Goal: Information Seeking & Learning: Learn about a topic

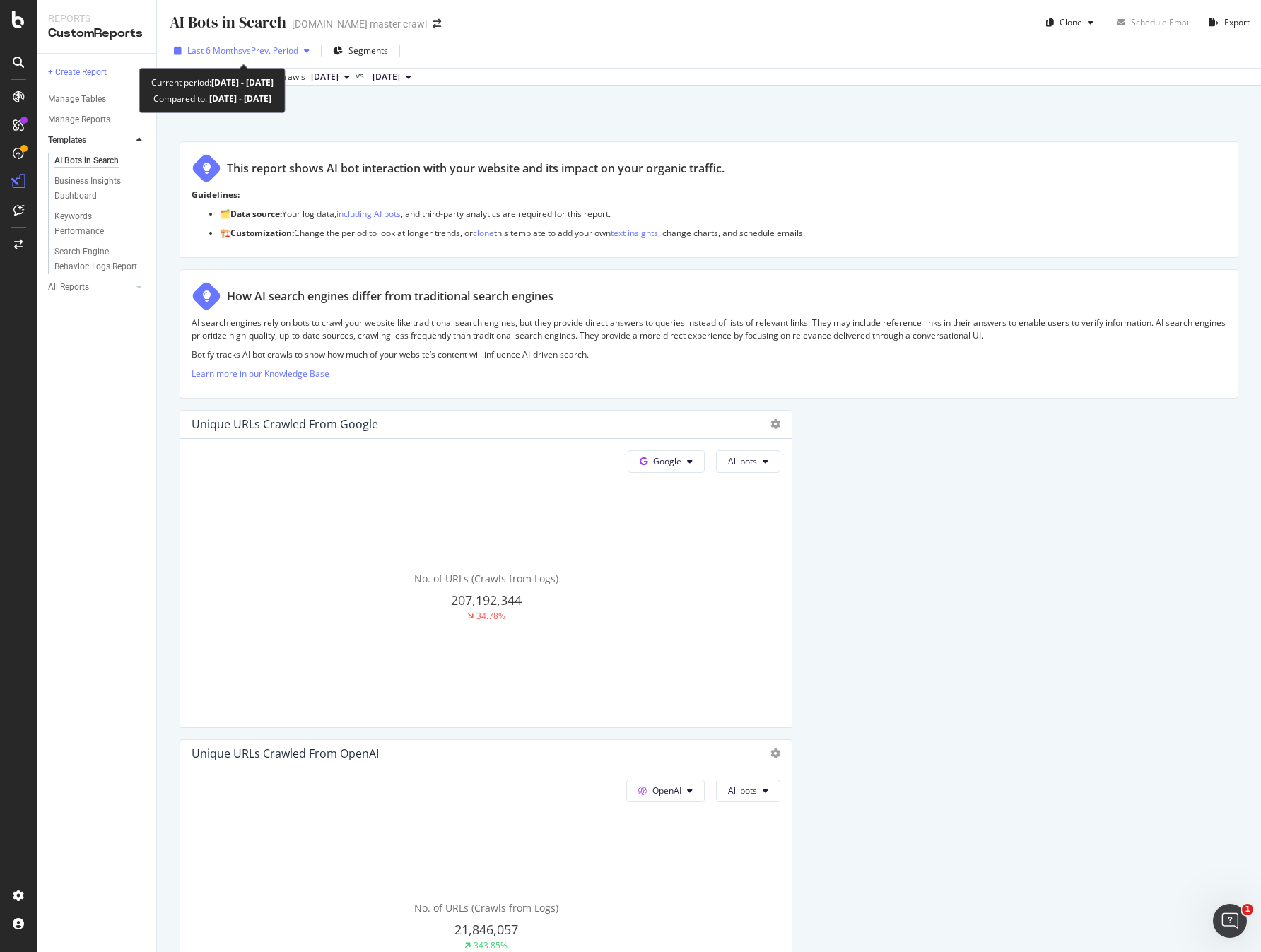
click at [279, 52] on span "vs Prev. Period" at bounding box center [270, 50] width 56 height 12
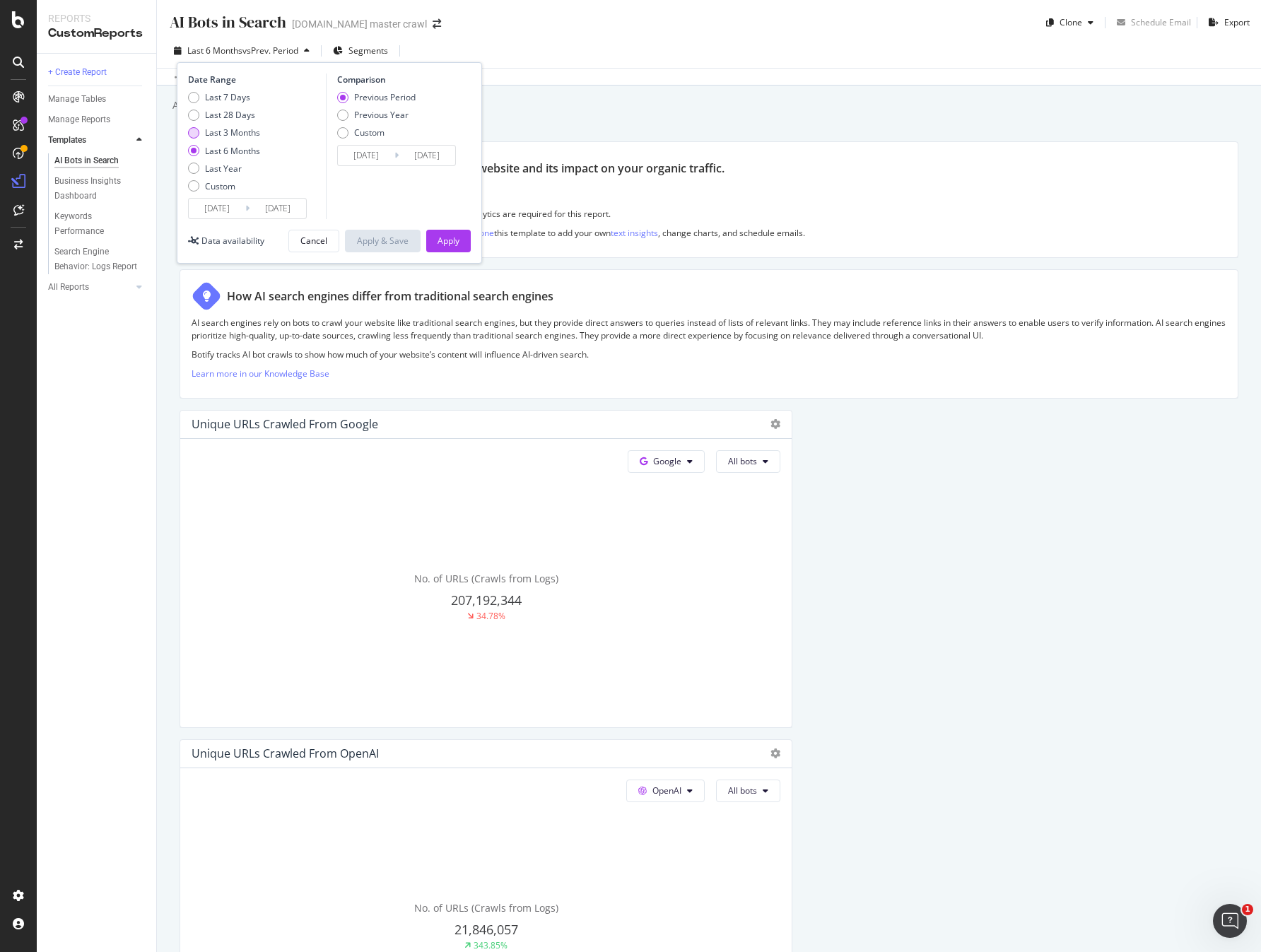
click at [237, 135] on div "Last 3 Months" at bounding box center [232, 132] width 55 height 12
type input "2025/07/01"
type input "2025/03/31"
type input "2025/06/30"
click at [447, 243] on div "Apply" at bounding box center [448, 241] width 22 height 12
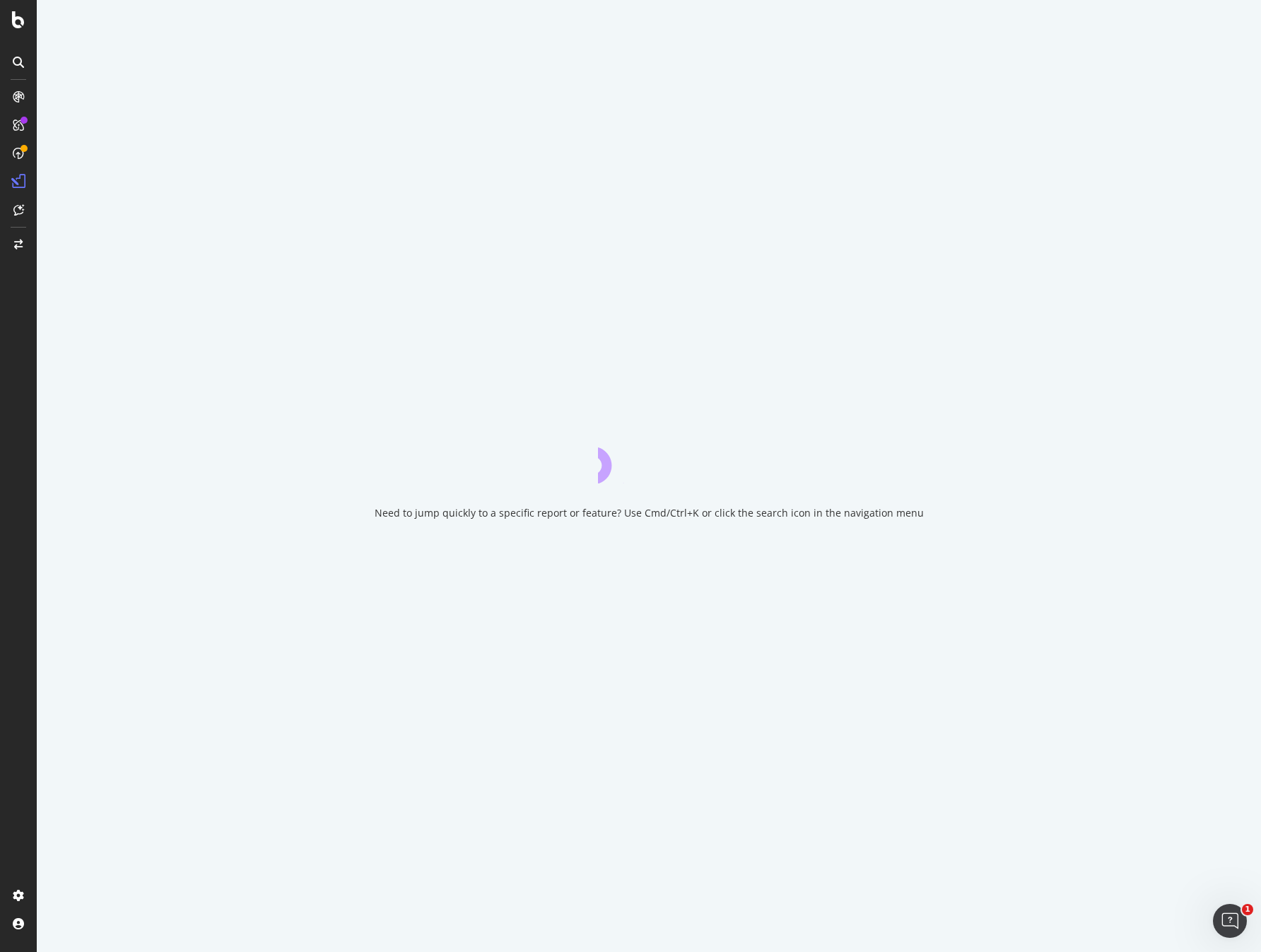
drag, startPoint x: 641, startPoint y: 66, endPoint x: 610, endPoint y: 0, distance: 72.9
click at [641, 65] on div "Need to jump quickly to a specific report or feature? Use Cmd/Ctrl+K or click t…" at bounding box center [648, 476] width 1224 height 952
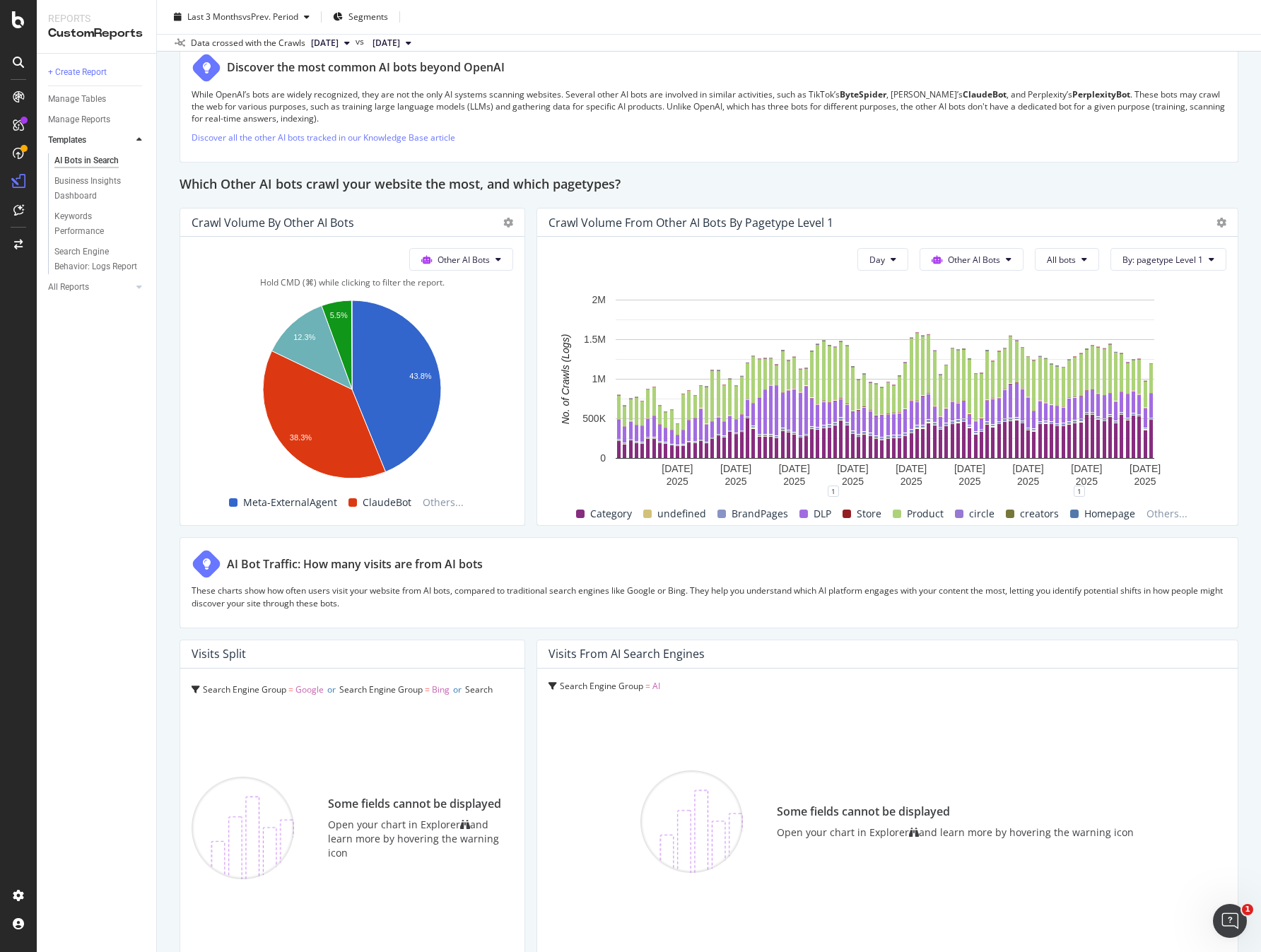
scroll to position [1885, 0]
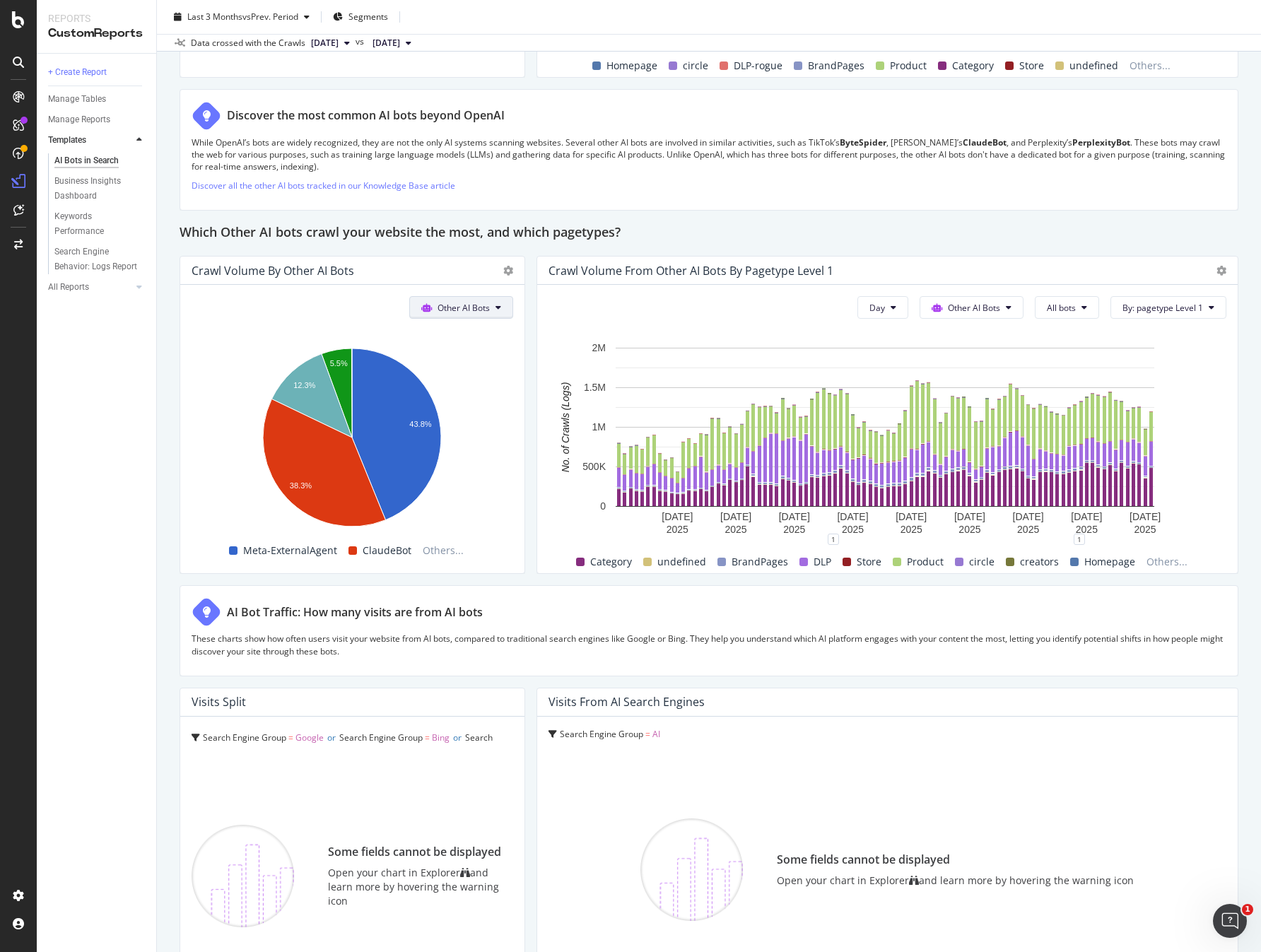
click at [479, 306] on span "Other AI Bots" at bounding box center [463, 307] width 52 height 12
click at [147, 425] on div "+ Create Report Manage Tables Manage Reports Templates AI Bots in Search Busine…" at bounding box center [96, 503] width 120 height 898
click at [1072, 313] on button "All bots" at bounding box center [1067, 307] width 64 height 23
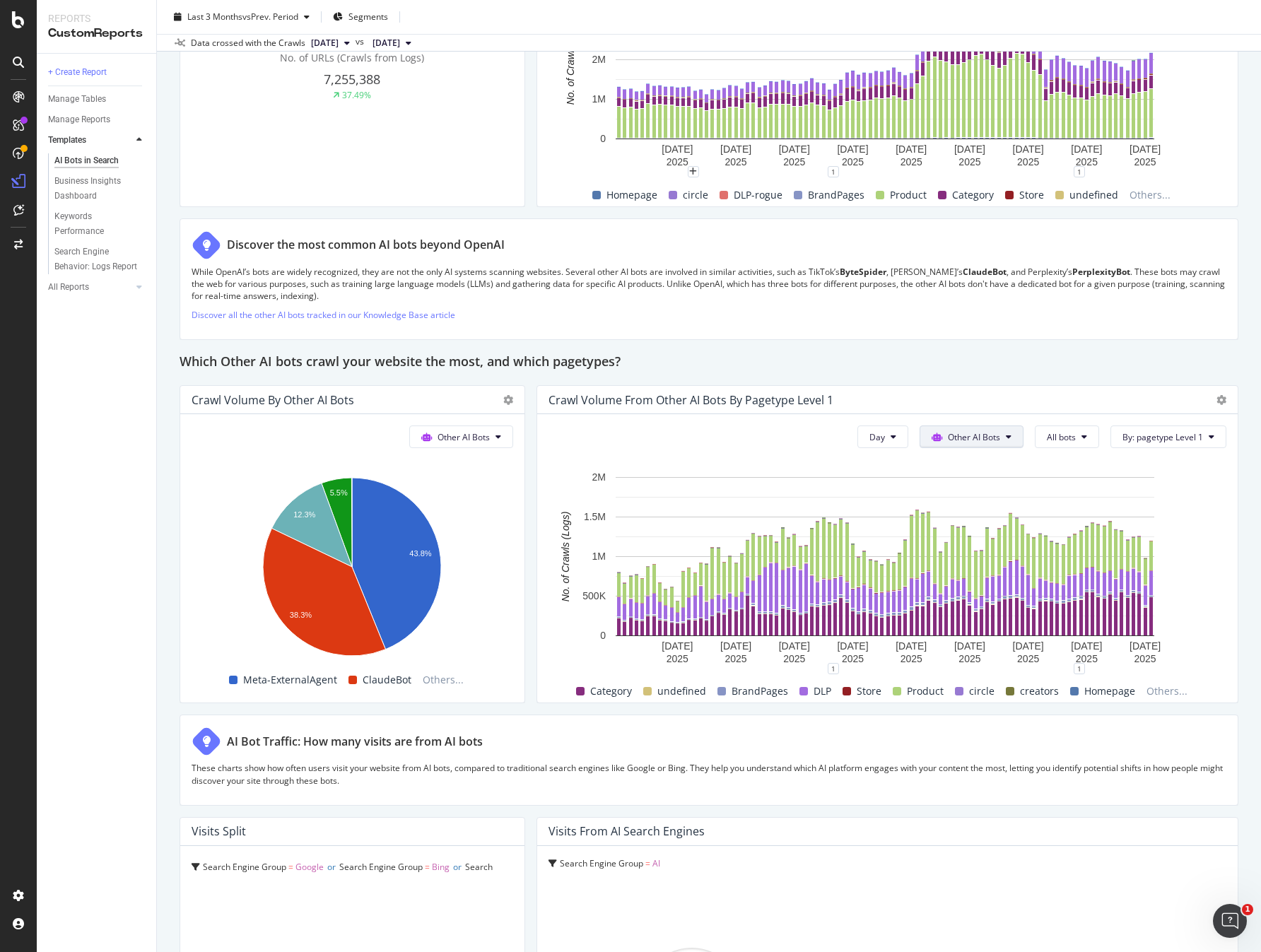
scroll to position [1871, 0]
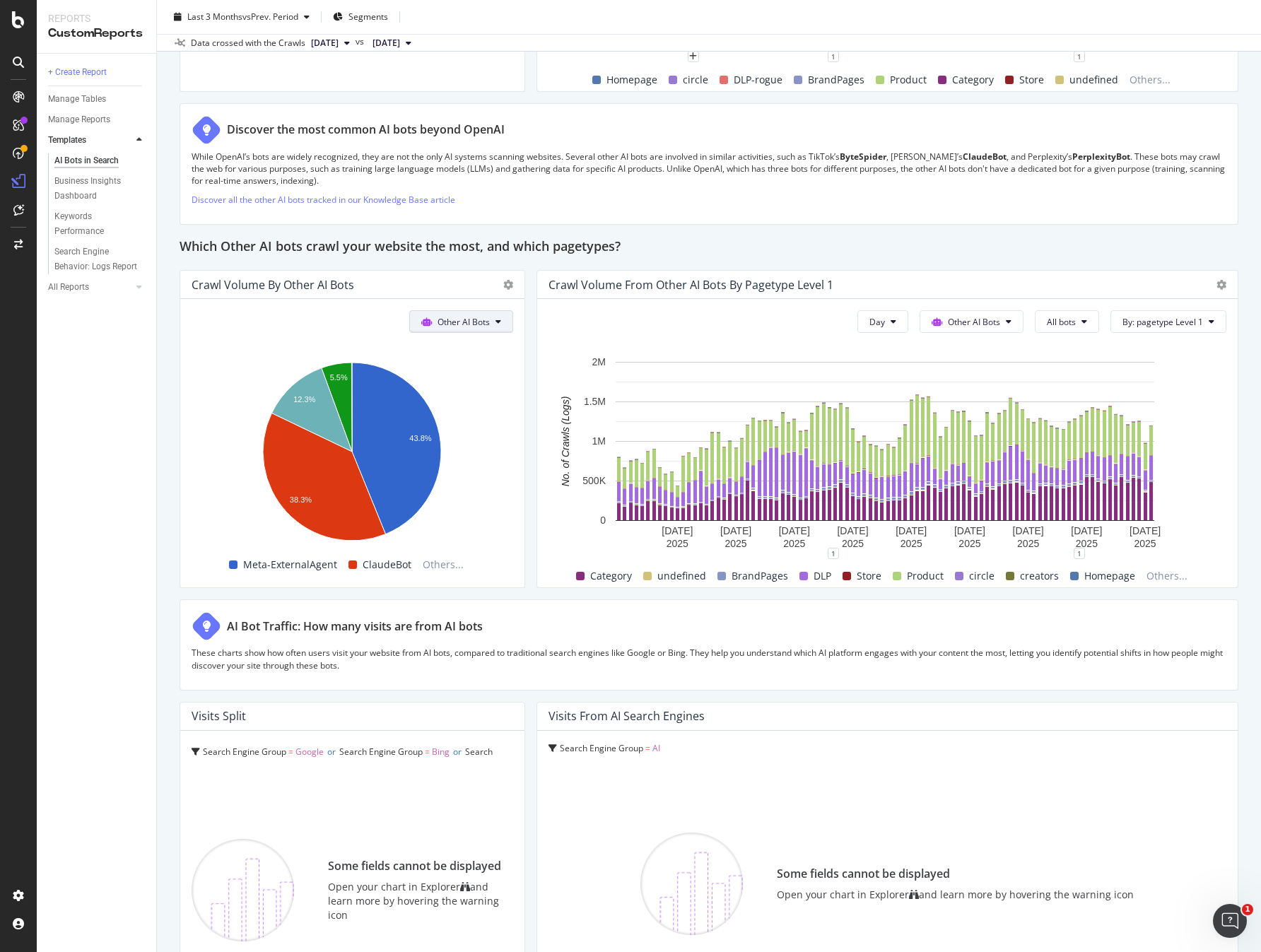
click at [461, 317] on span "Other AI Bots" at bounding box center [463, 321] width 52 height 12
click at [253, 342] on div "Hold CMD (⌘) while clicking to filter the report." at bounding box center [352, 344] width 322 height 12
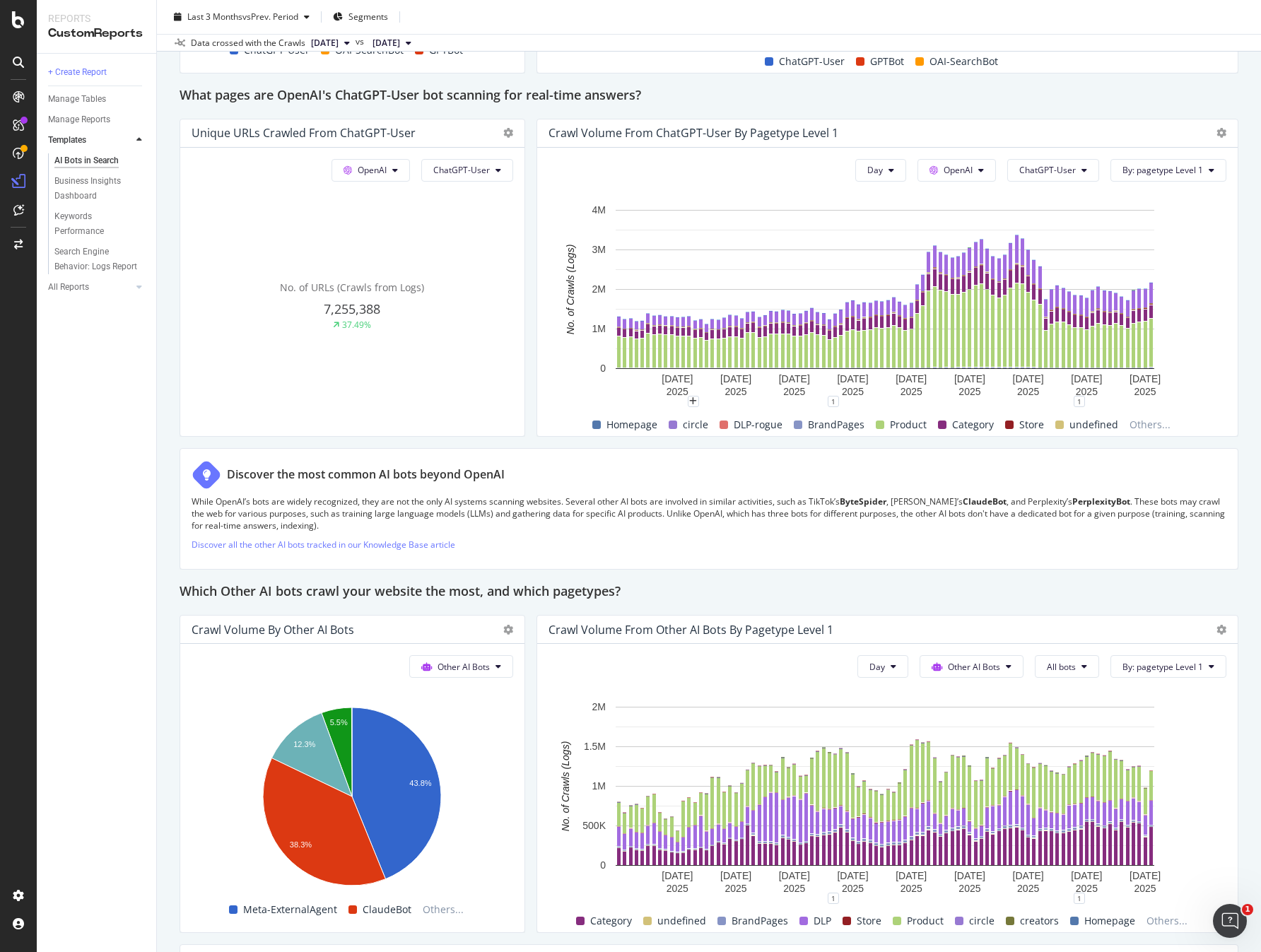
scroll to position [1388, 0]
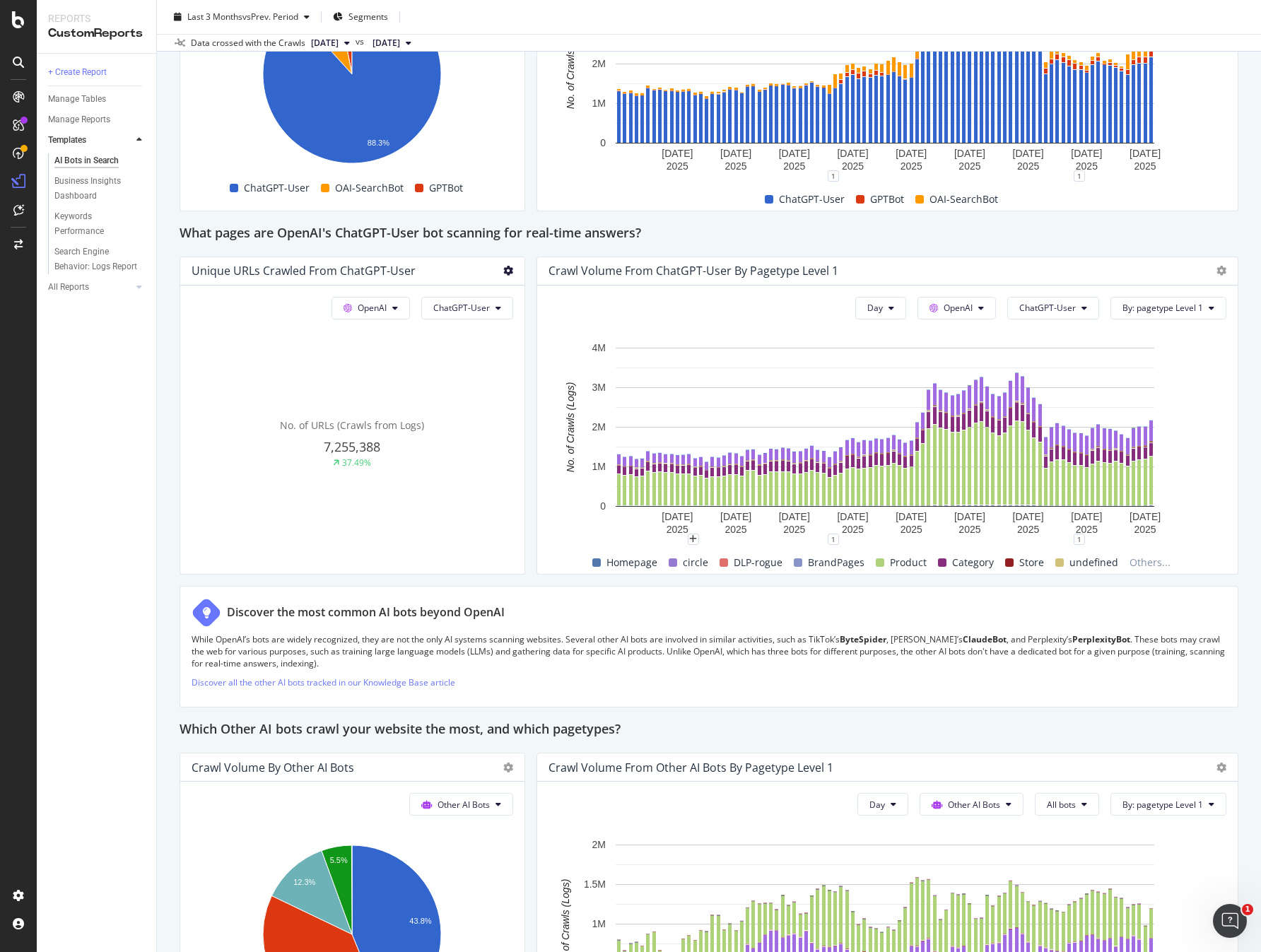
click at [508, 273] on icon at bounding box center [508, 271] width 10 height 10
click at [483, 250] on div "This report shows AI bot interaction with your website and its impact on your o…" at bounding box center [709, 128] width 1059 height 2750
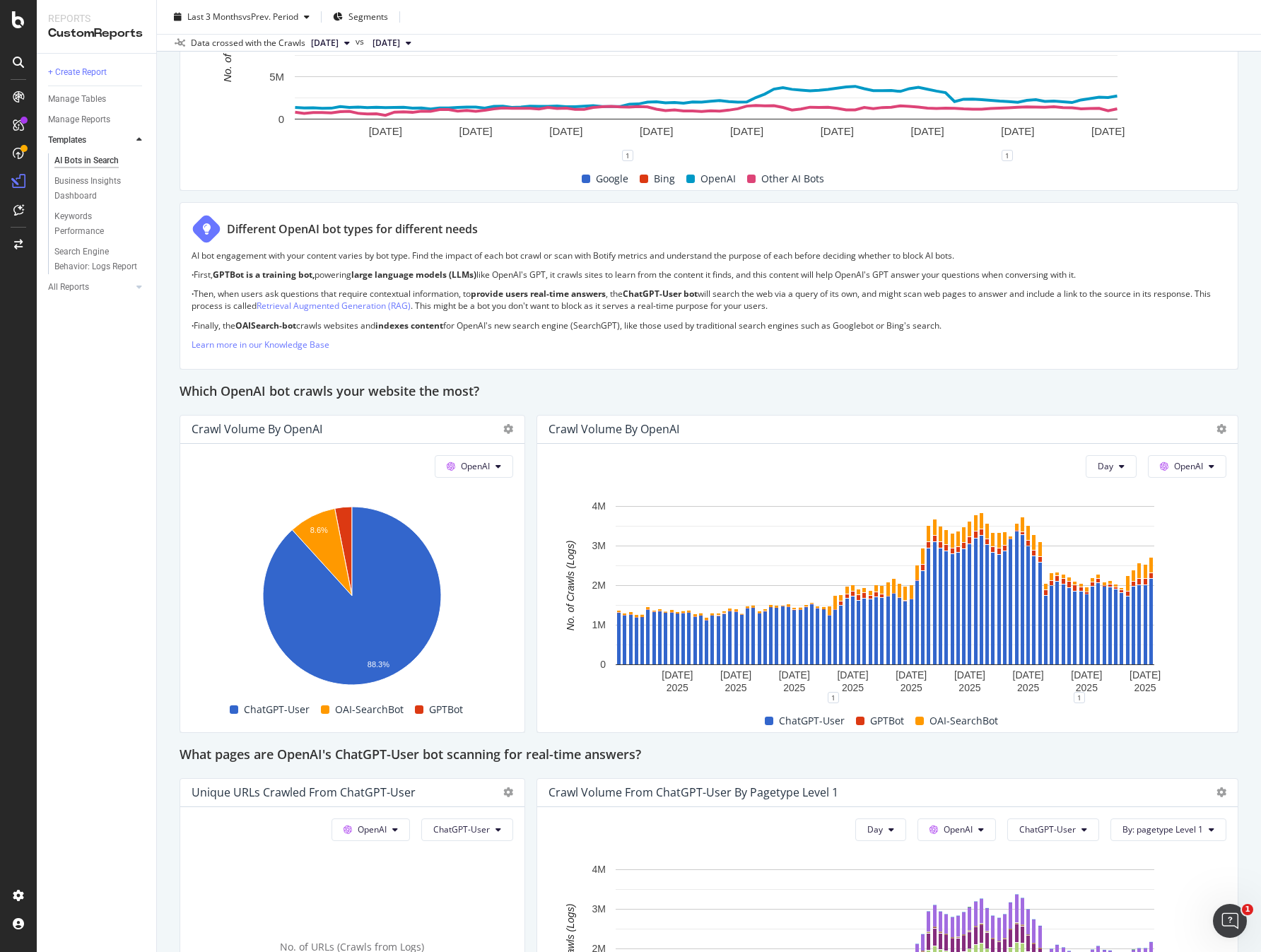
scroll to position [847, 0]
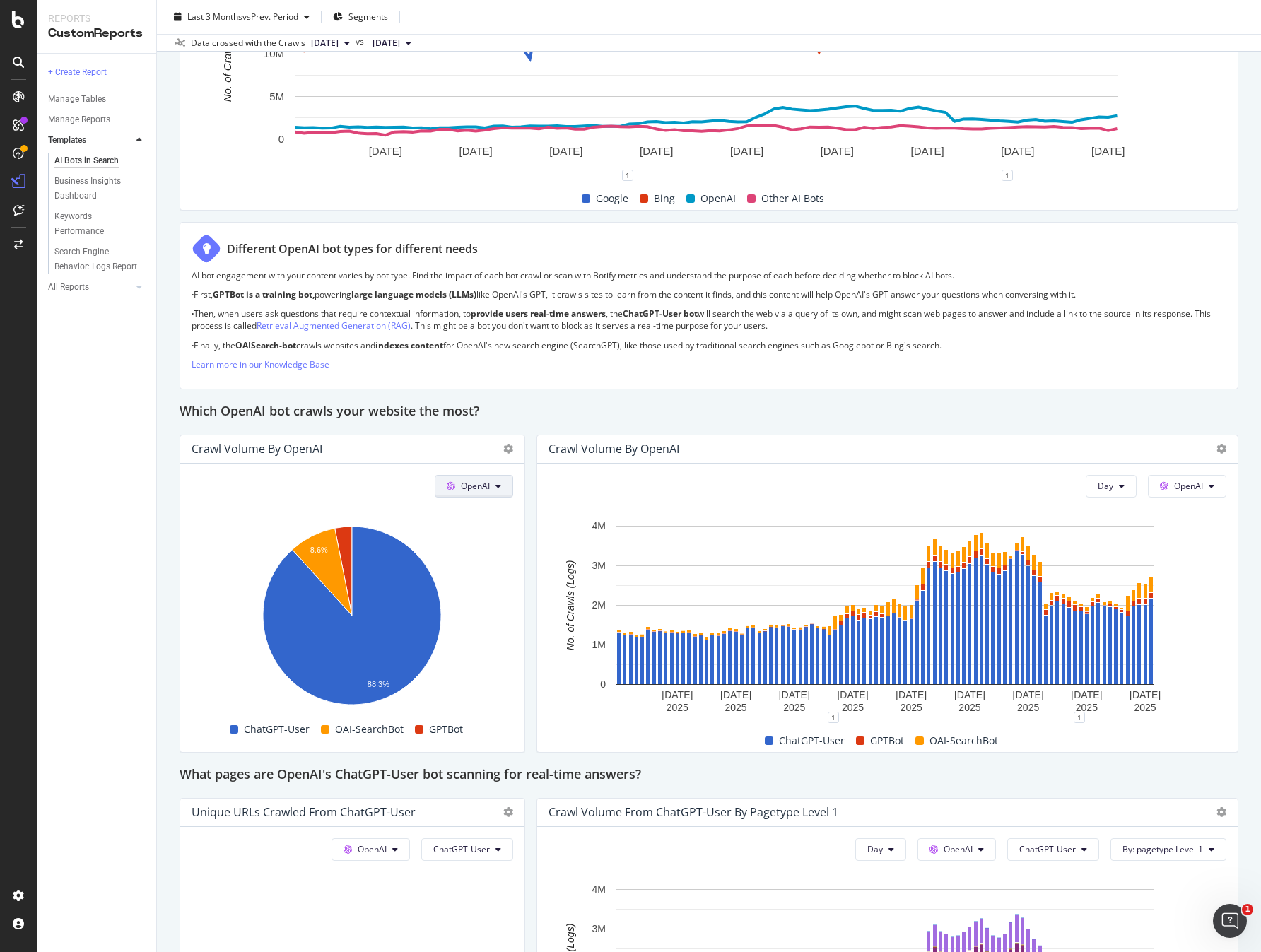
click at [487, 490] on button "OpenAI" at bounding box center [474, 486] width 79 height 23
click at [532, 406] on div "Which OpenAI bot crawls your website the most?" at bounding box center [709, 412] width 1059 height 23
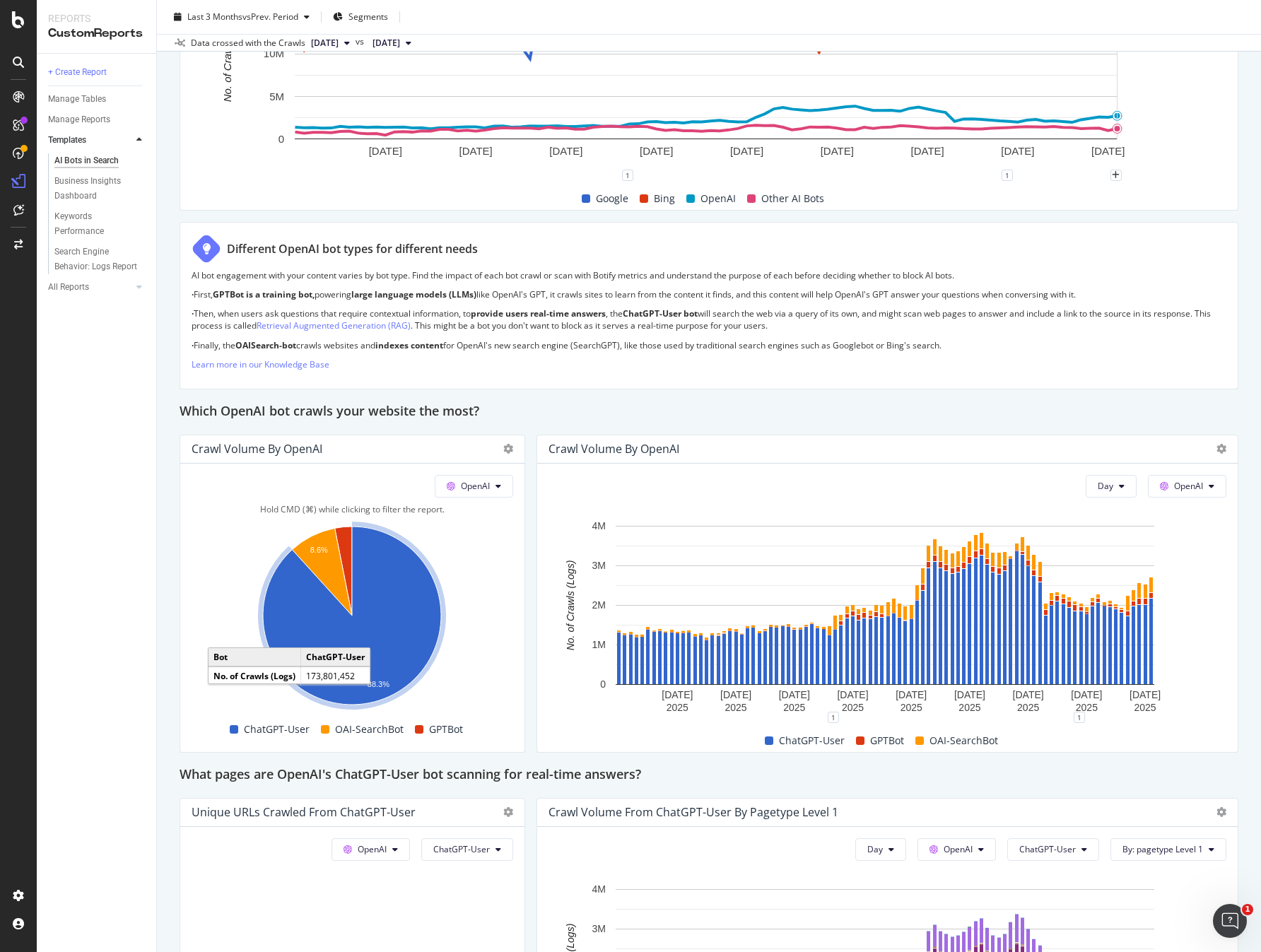
click at [344, 670] on icon "A chart." at bounding box center [352, 615] width 178 height 178
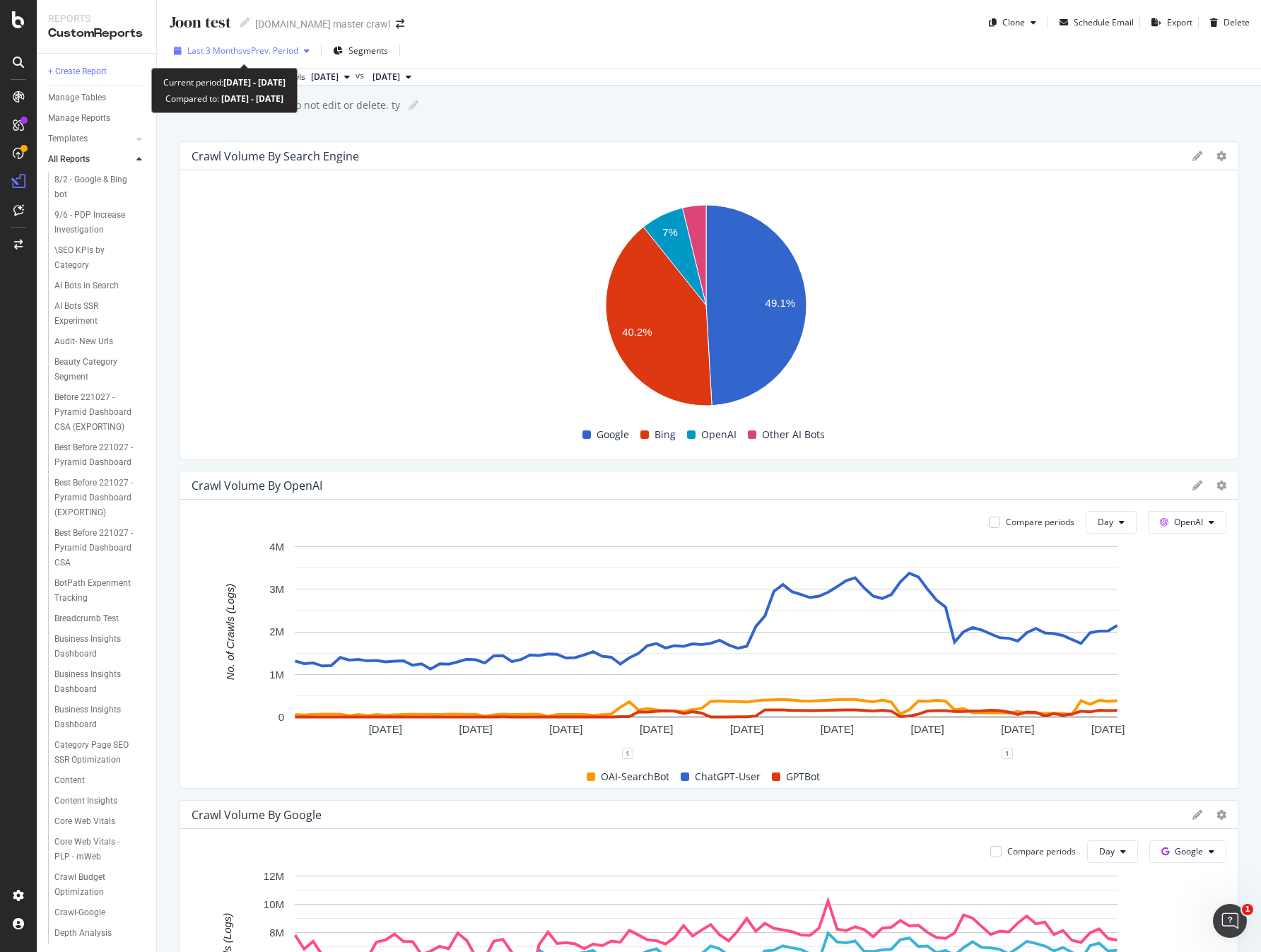
click at [241, 54] on span "Last 3 Months" at bounding box center [215, 50] width 55 height 12
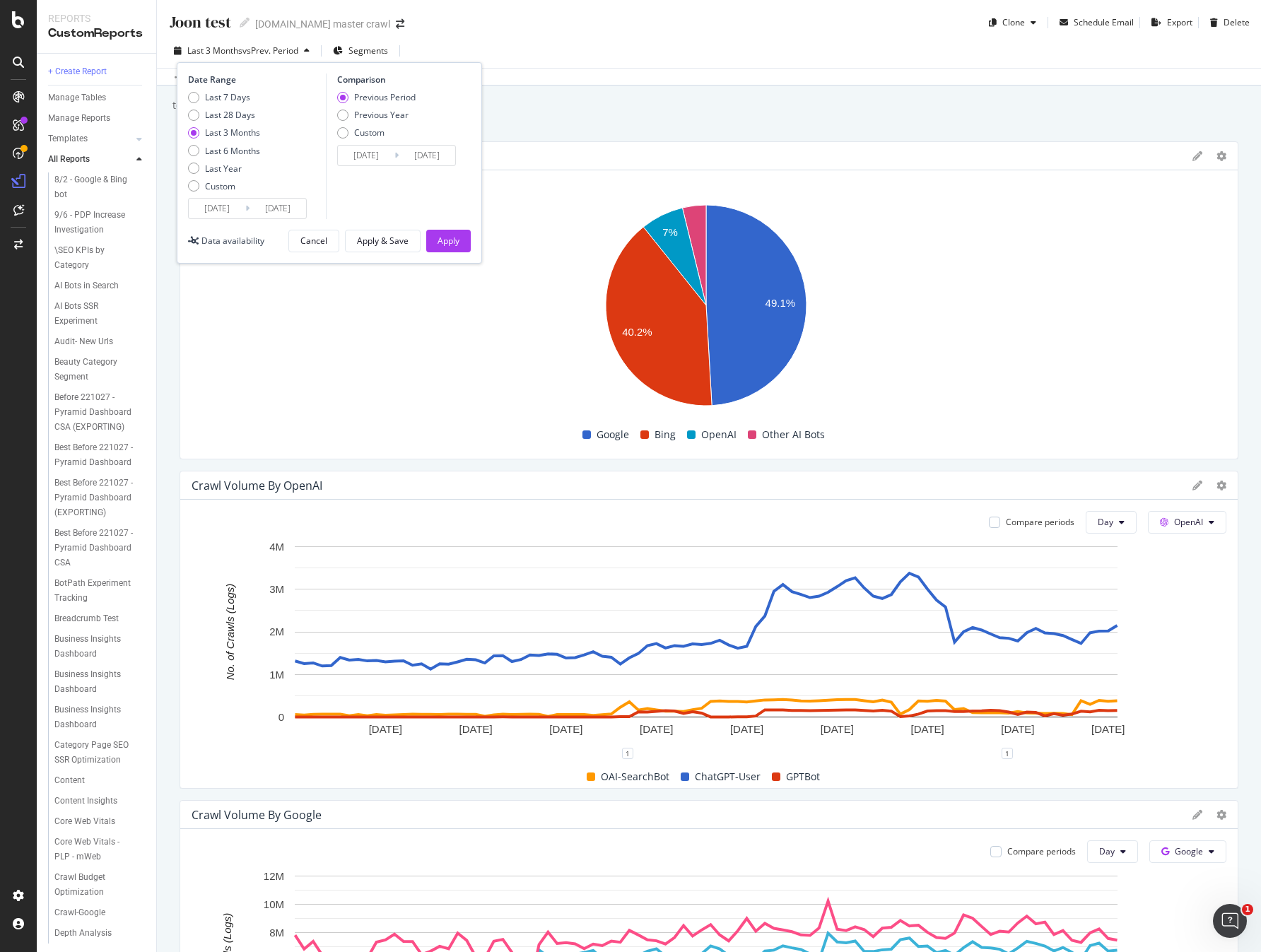
click at [228, 137] on div "Last 3 Months" at bounding box center [232, 132] width 55 height 12
click at [392, 244] on div "Apply & Save" at bounding box center [382, 241] width 51 height 12
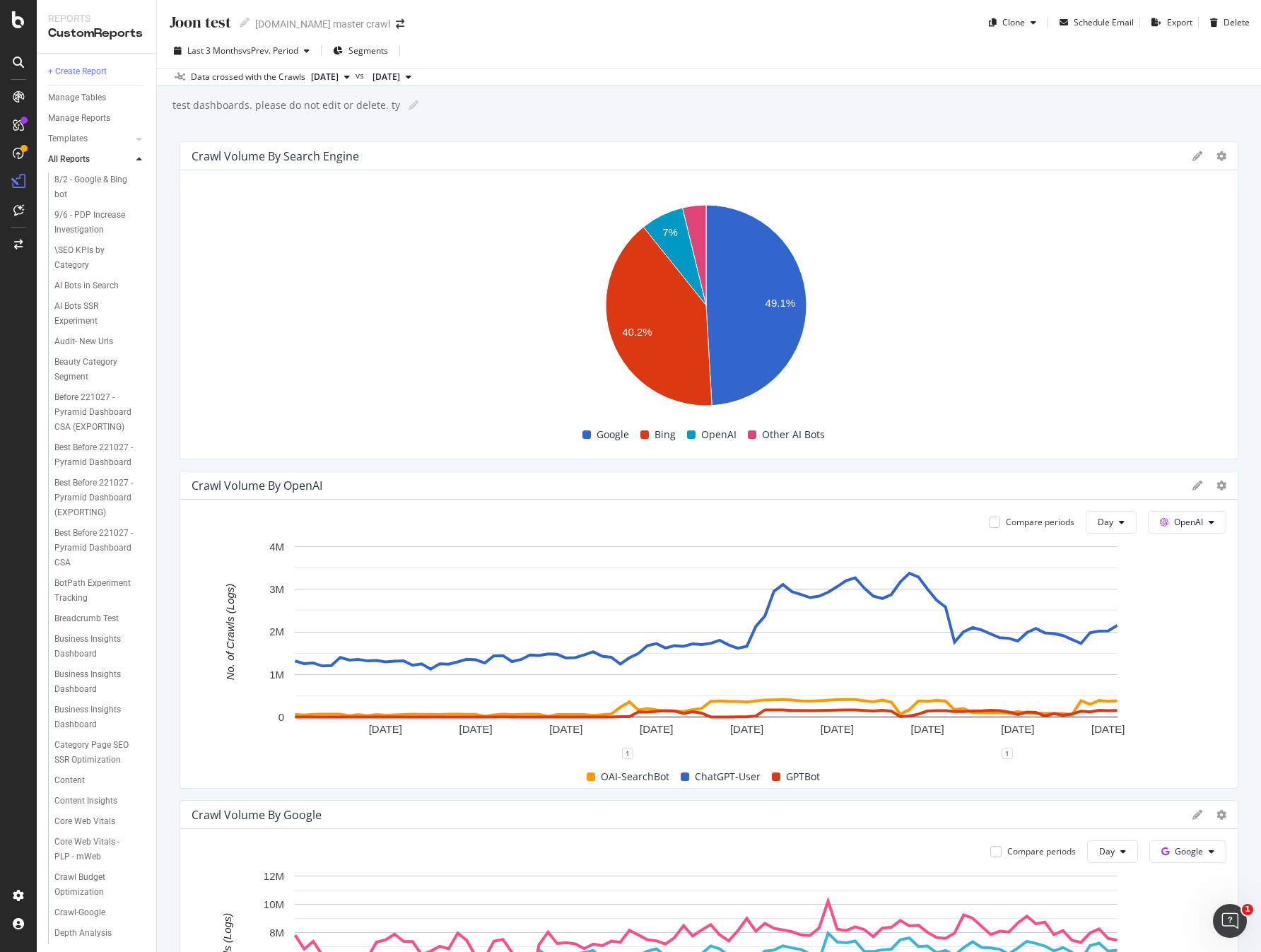
click at [574, 82] on div "Data crossed with the Crawls 2025 Sep. 29th vs 2025 Jun. 20th" at bounding box center [709, 76] width 1104 height 17
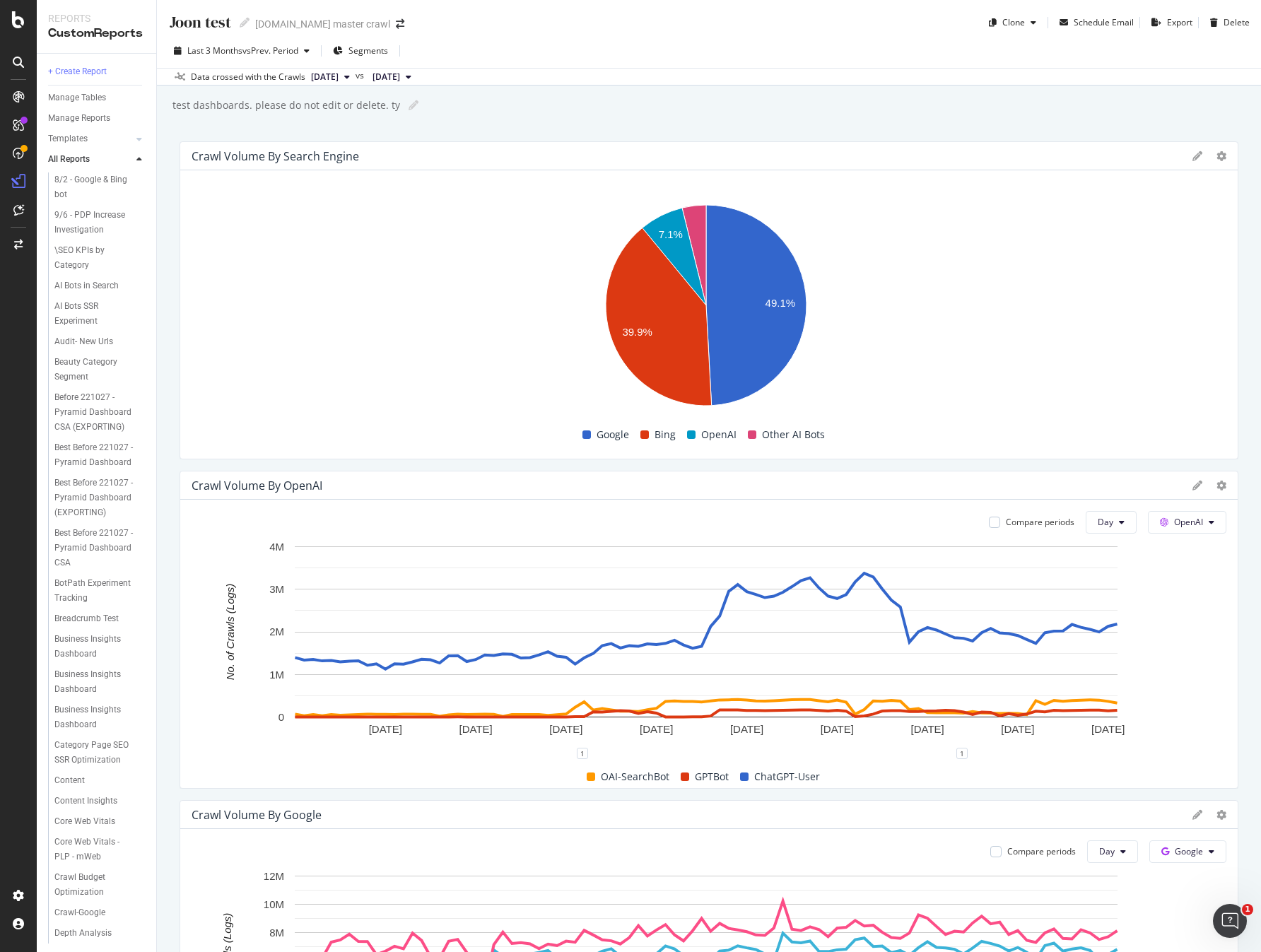
click at [1153, 111] on div "test dashboards. please do not edit or delete. ty test dashboards. please do no…" at bounding box center [716, 105] width 1090 height 21
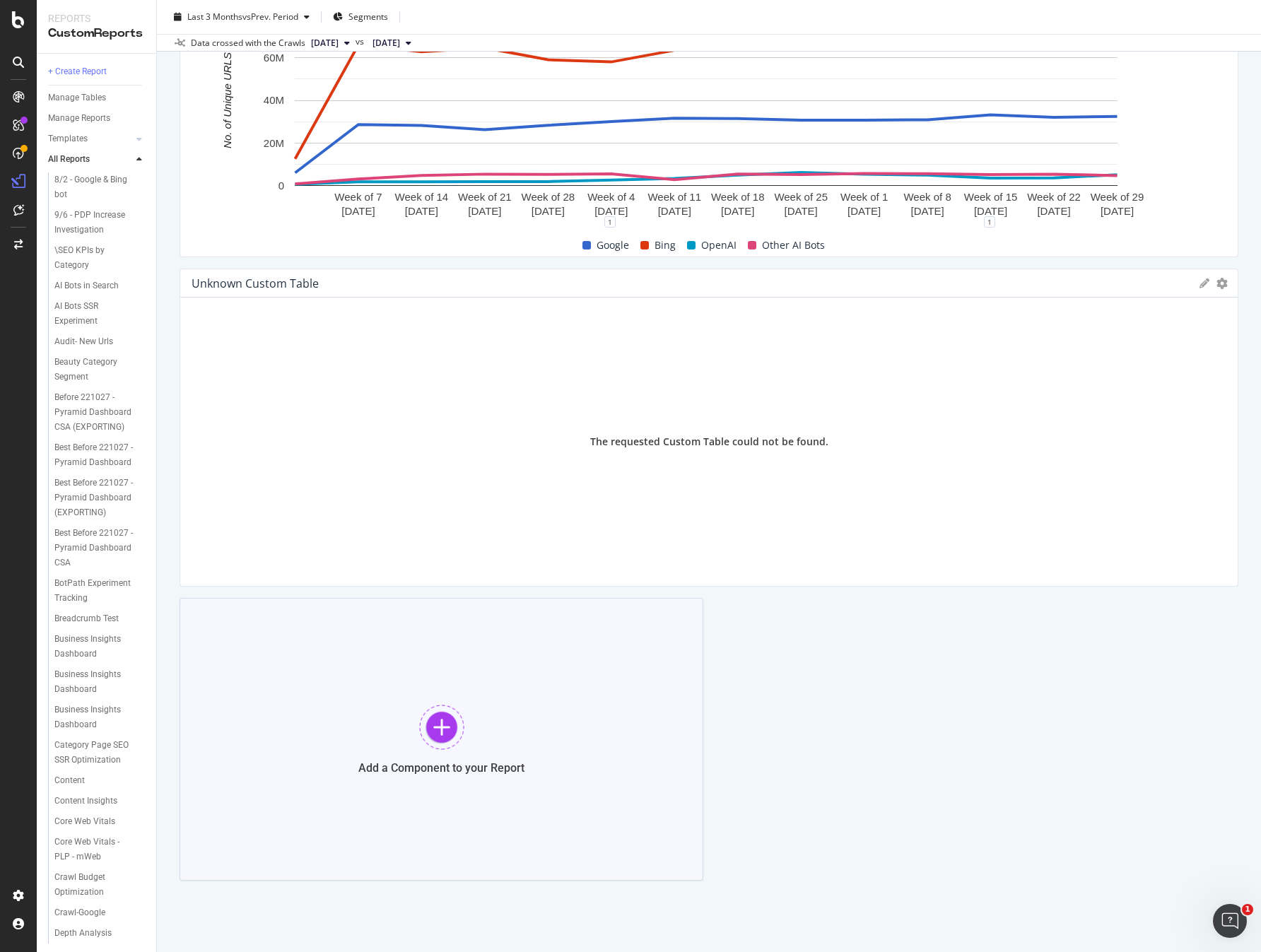
click at [440, 721] on div at bounding box center [441, 727] width 45 height 45
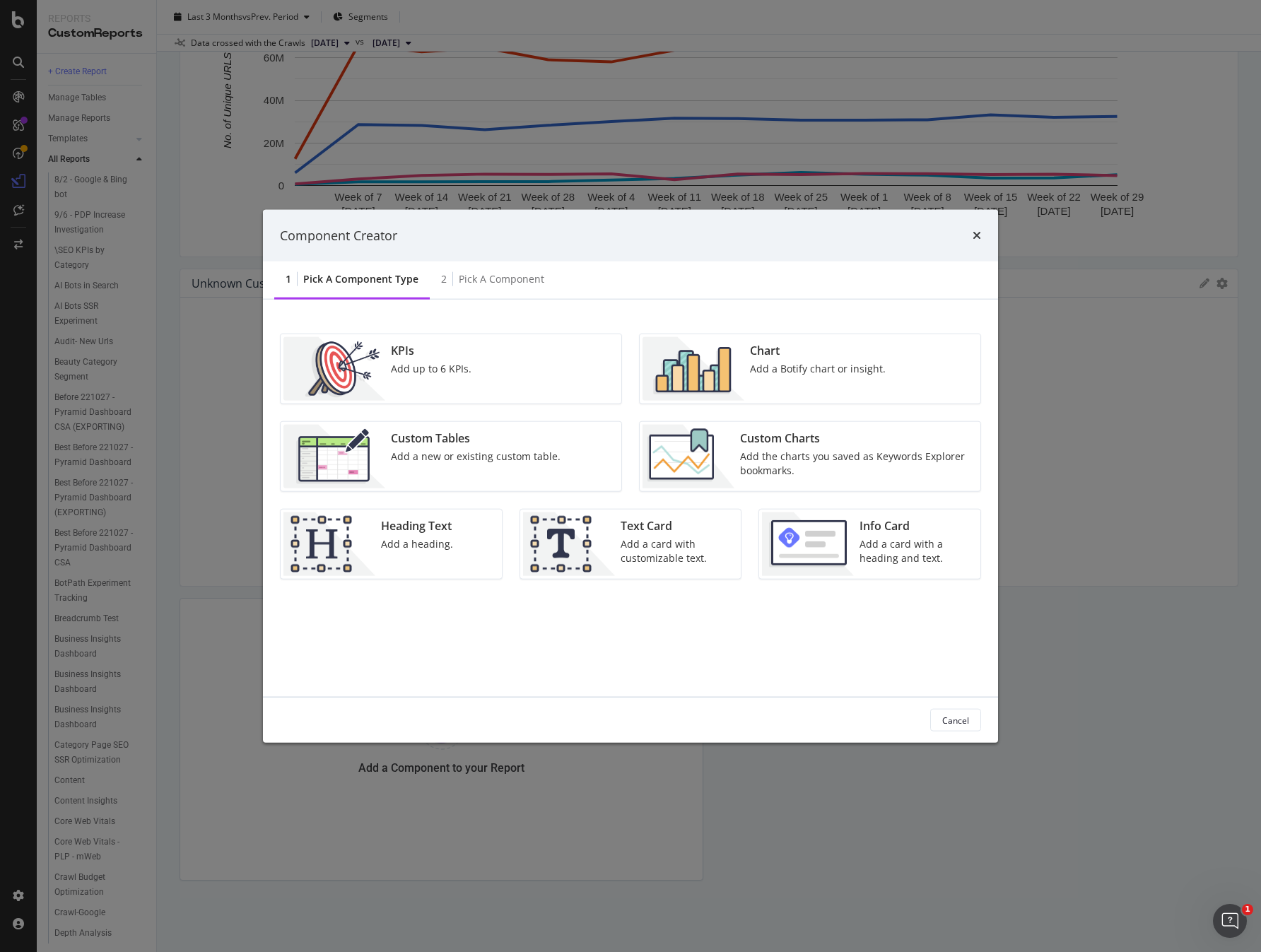
click at [689, 368] on img "modal" at bounding box center [693, 369] width 102 height 64
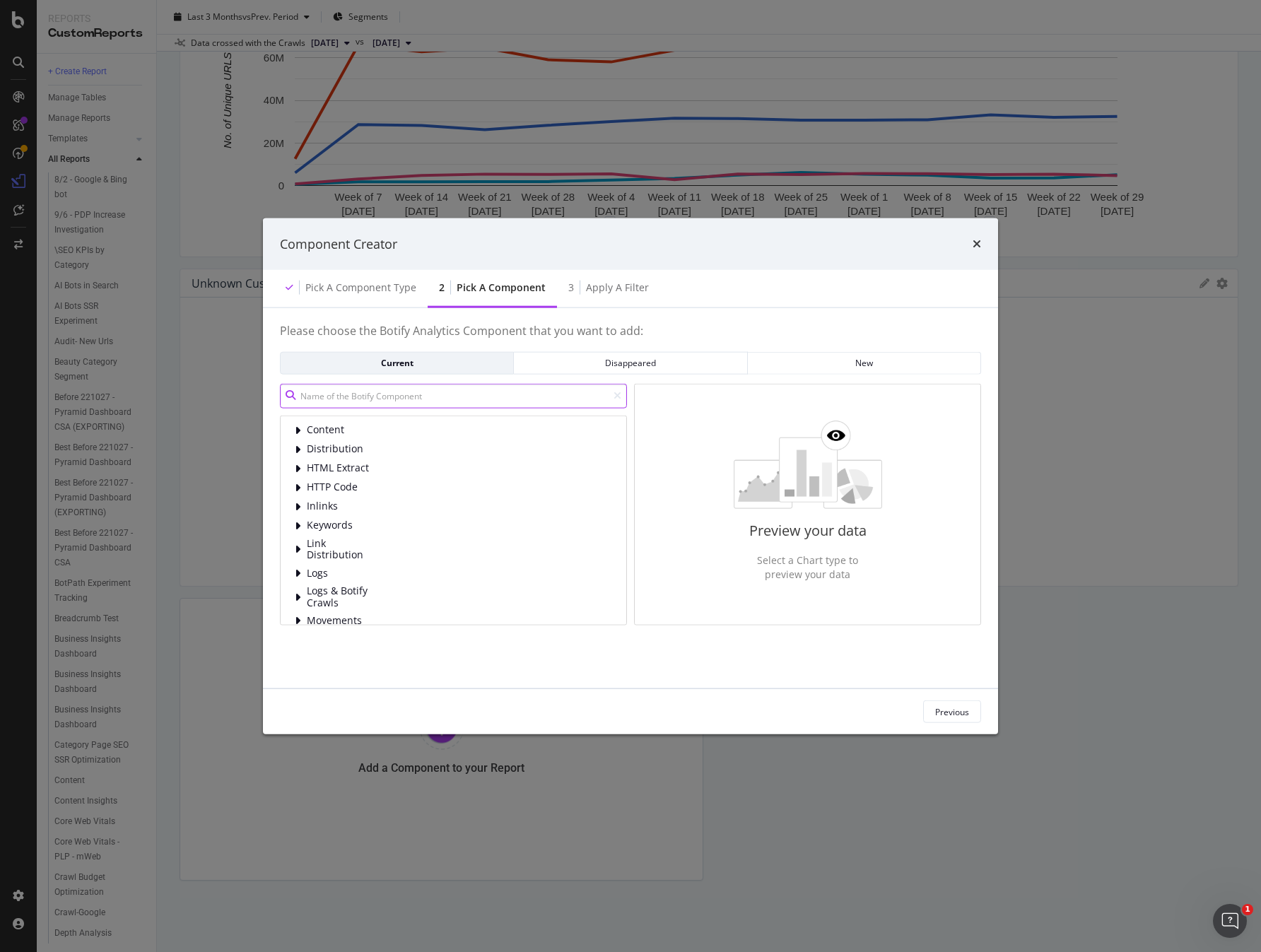
click at [433, 397] on input "modal" at bounding box center [453, 395] width 347 height 25
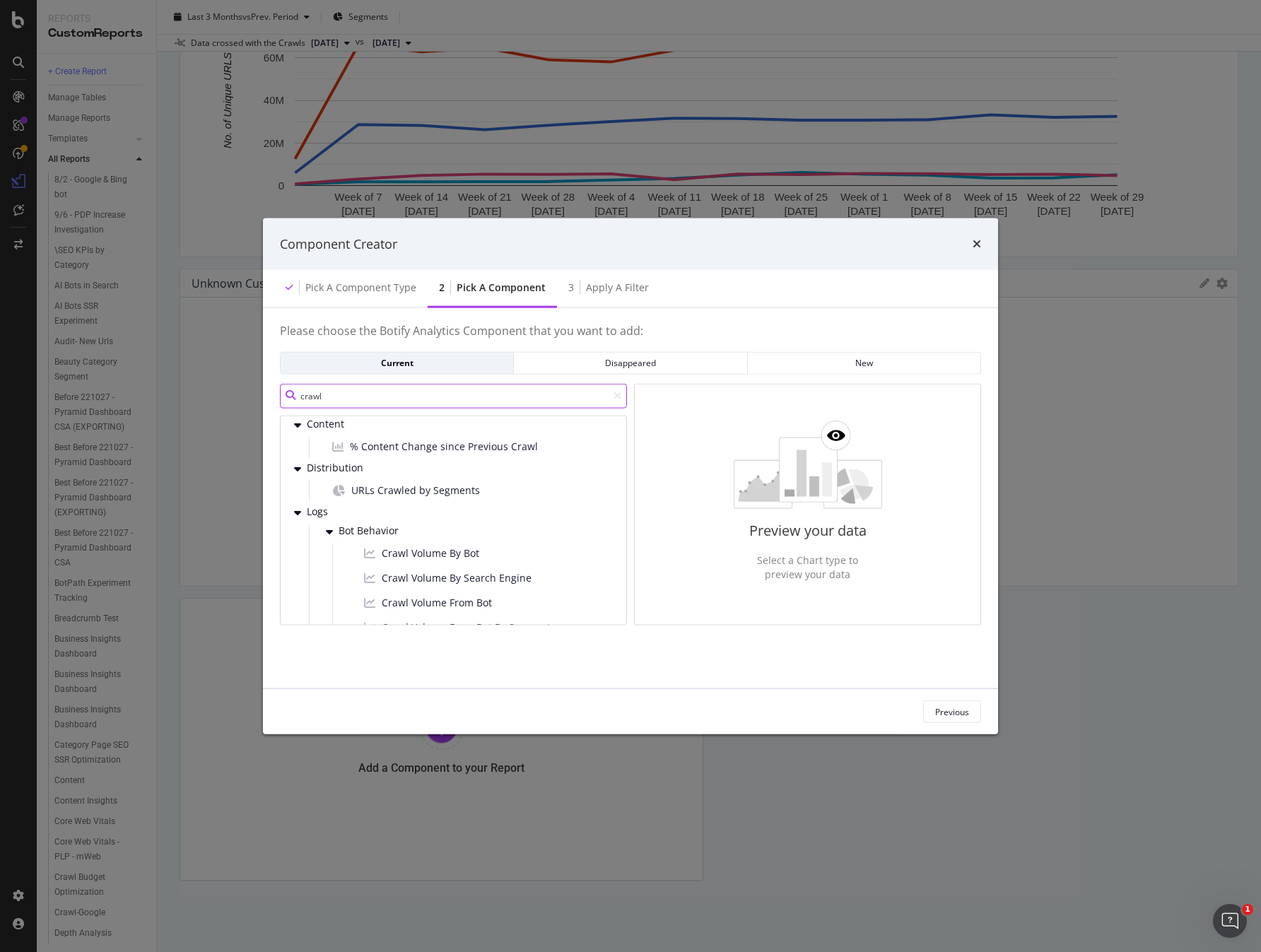
scroll to position [86, 0]
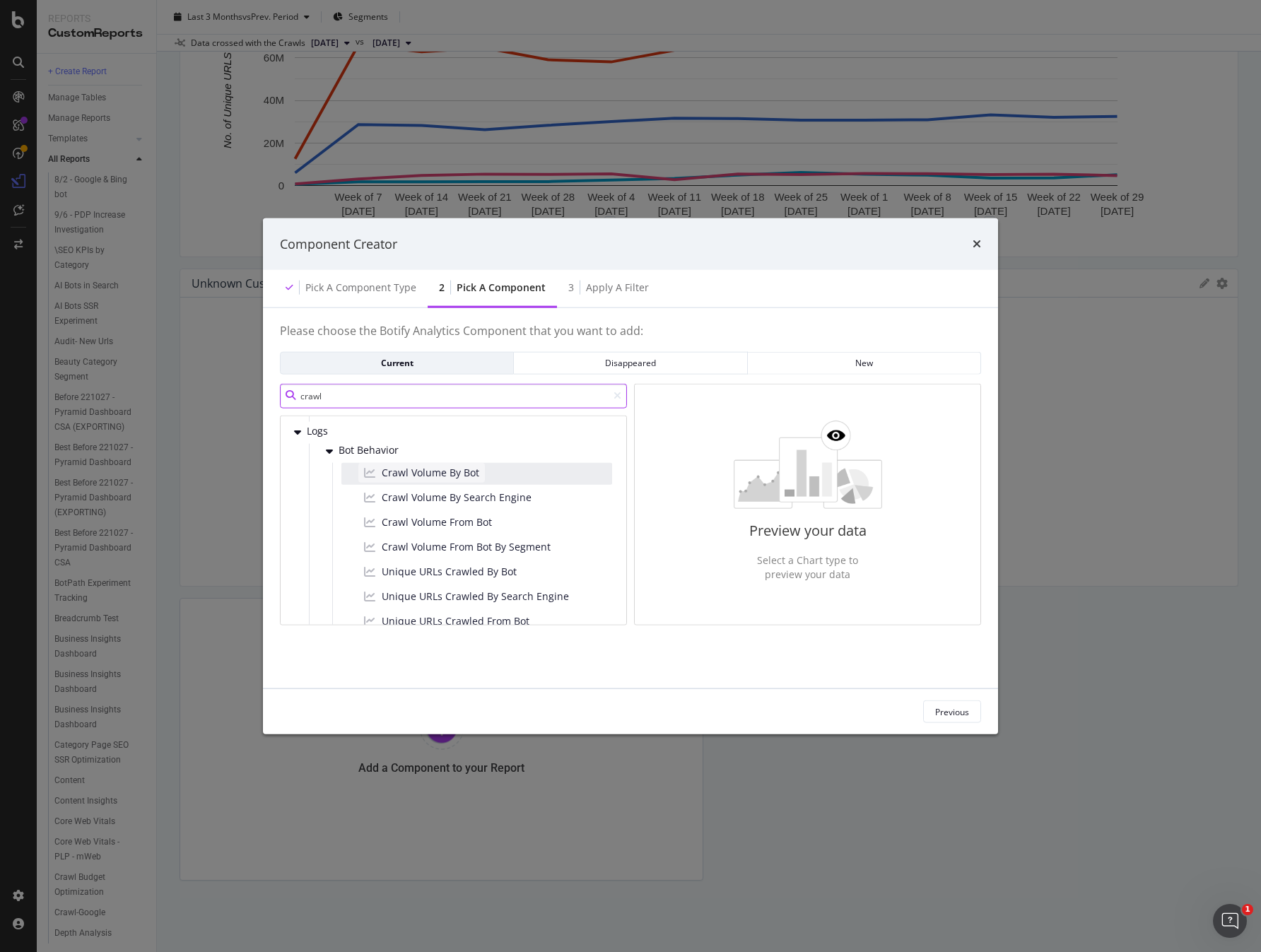
type input "crawl"
click at [437, 473] on span "Crawl Volume By Bot" at bounding box center [430, 472] width 98 height 14
click at [968, 712] on div "Next" at bounding box center [960, 711] width 18 height 12
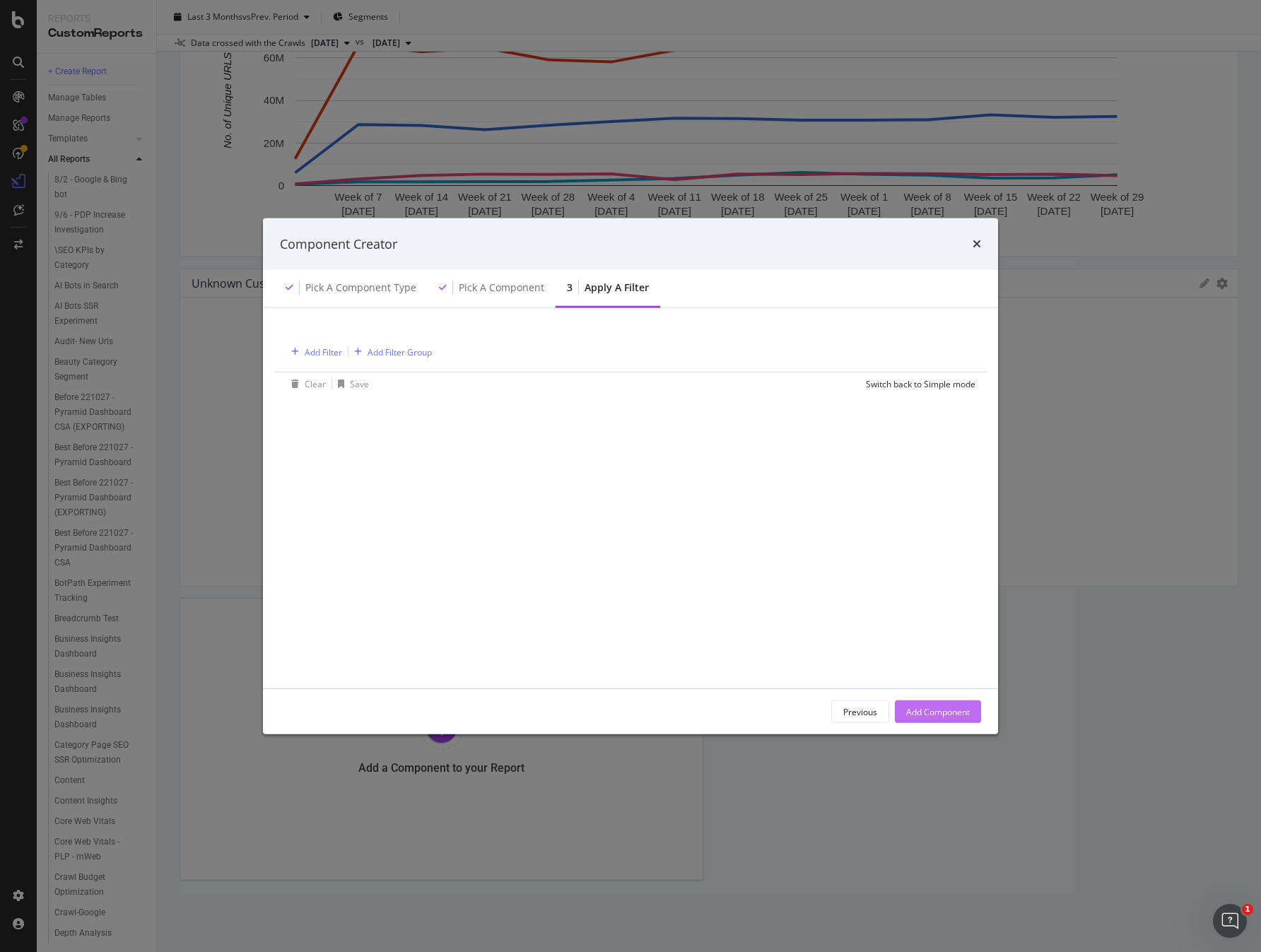
click at [967, 712] on div "Add Component" at bounding box center [938, 711] width 64 height 12
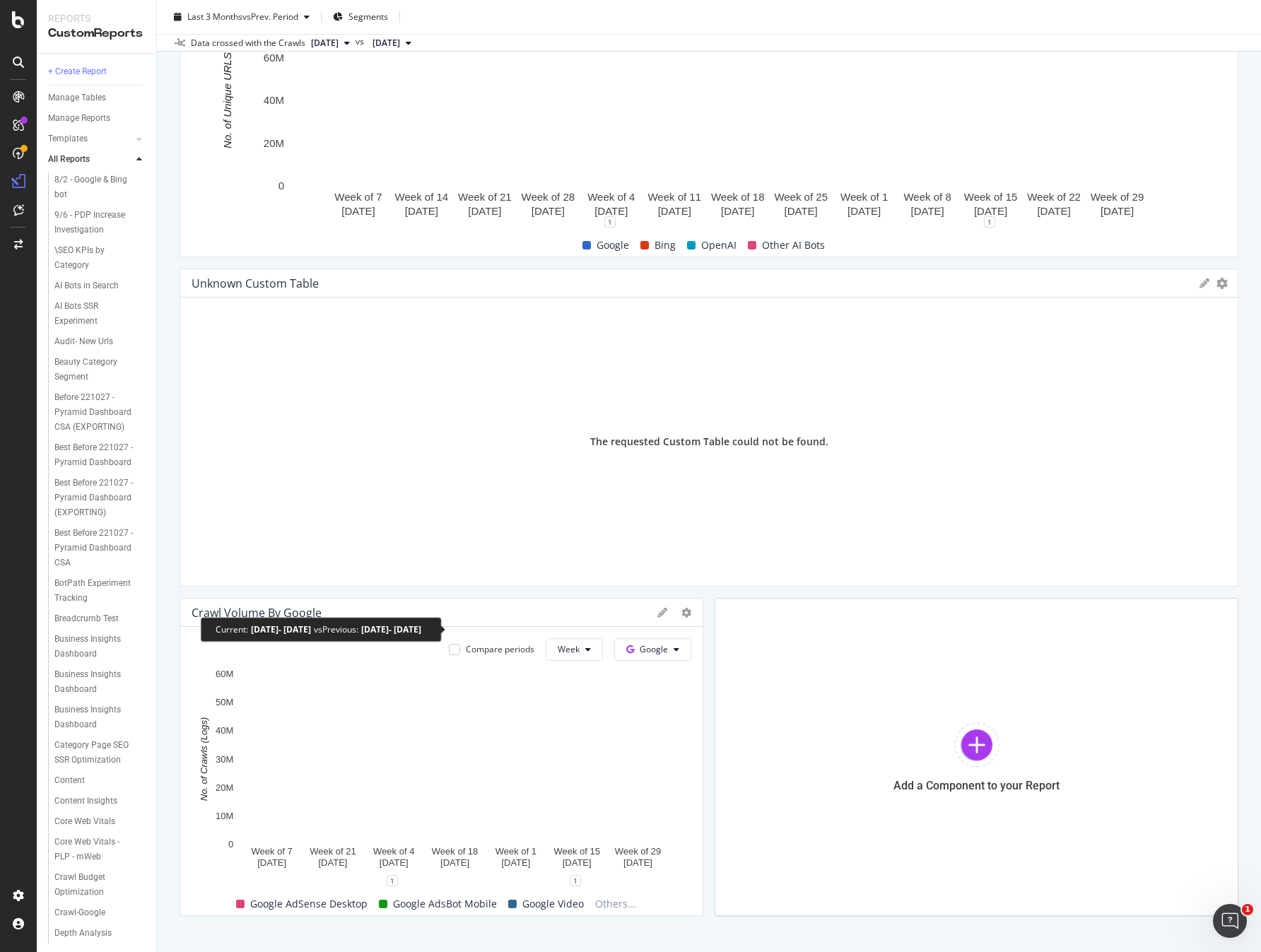
scroll to position [1225, 0]
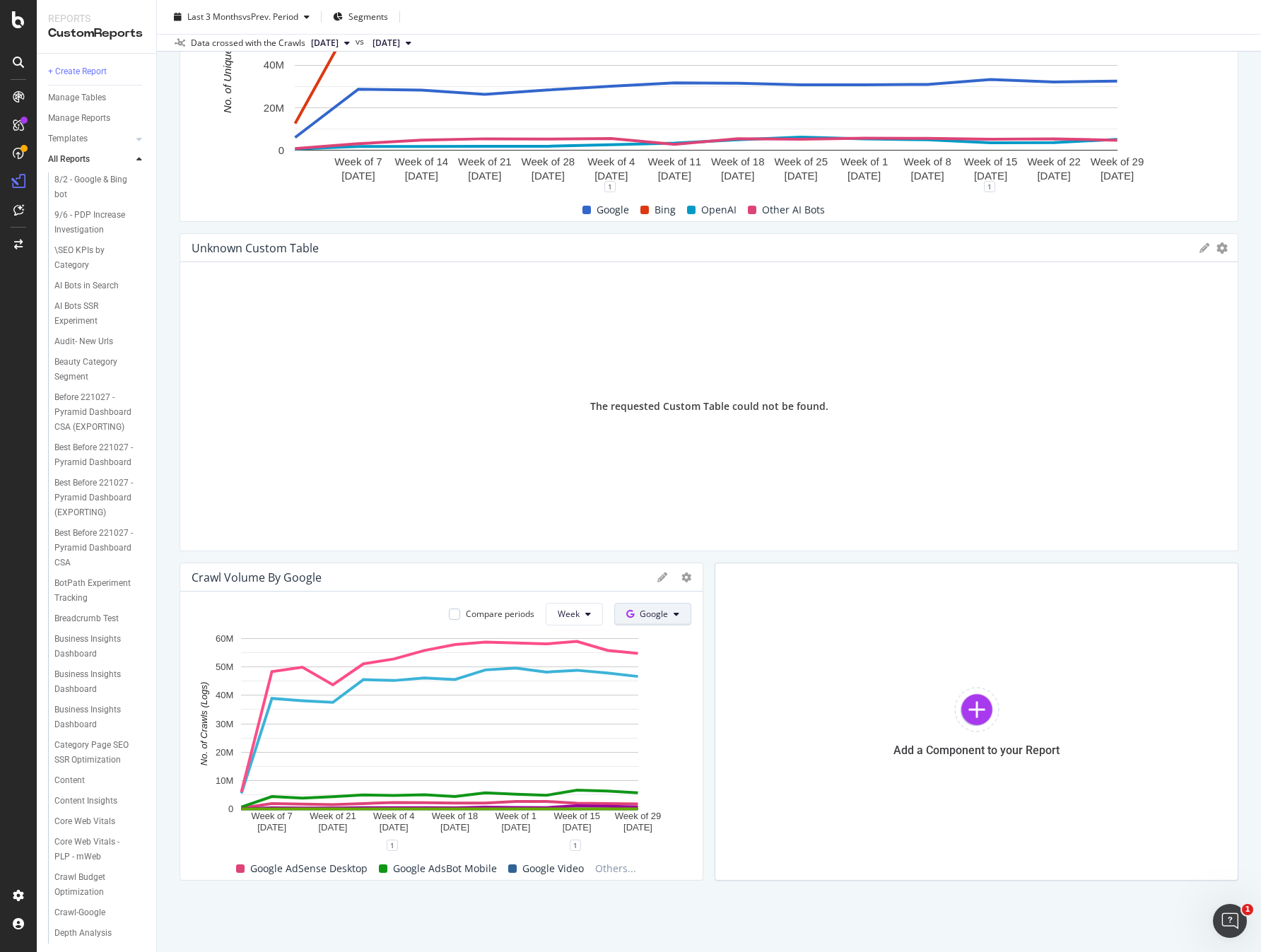
click at [660, 616] on span "Google" at bounding box center [653, 614] width 28 height 12
click at [674, 701] on div "OpenAI" at bounding box center [660, 693] width 98 height 20
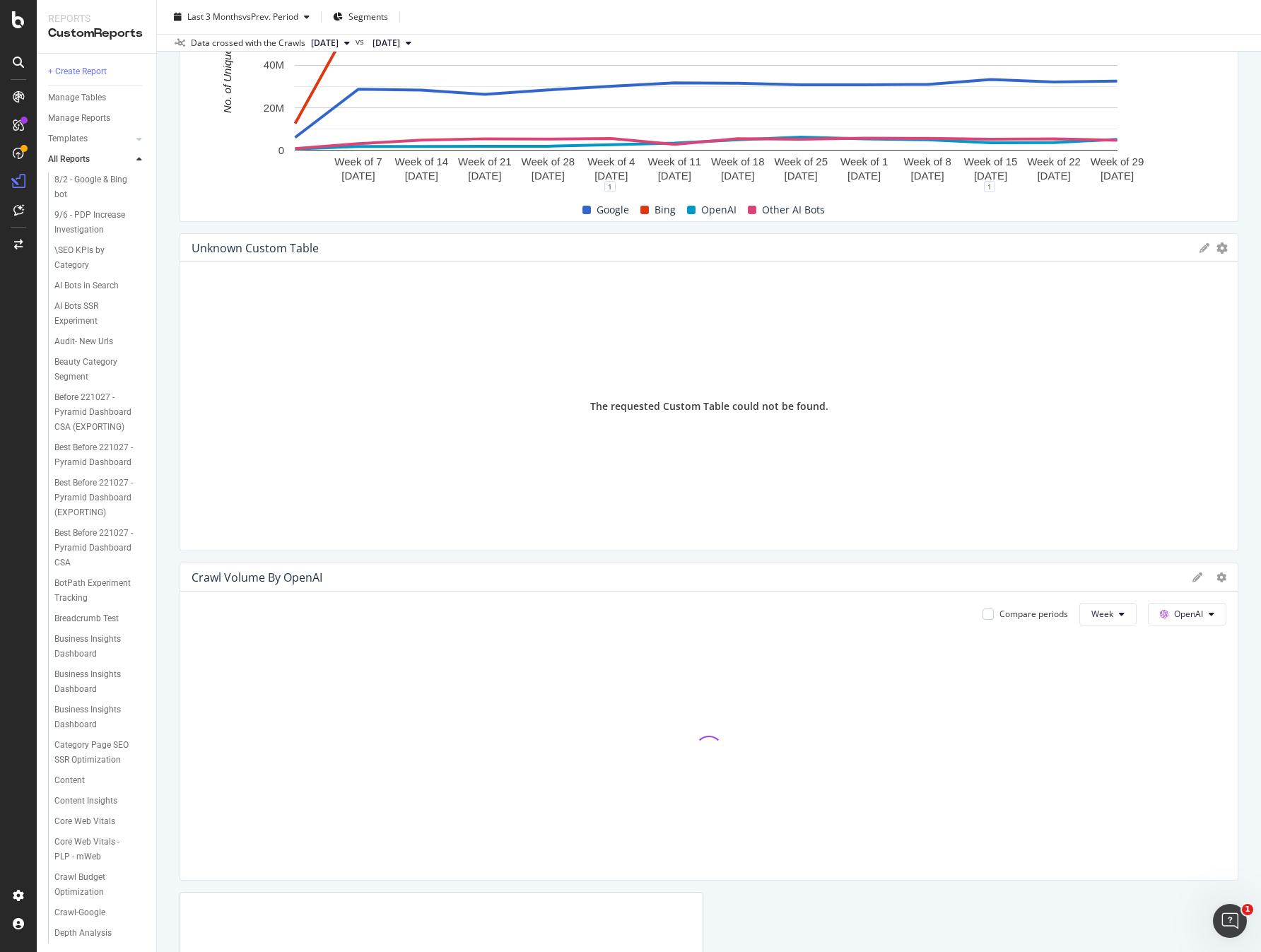
drag, startPoint x: 698, startPoint y: 583, endPoint x: 1199, endPoint y: 583, distance: 501.0
click at [1199, 583] on div "Crawl Volume by OpenAI Compare periods Week OpenAI" at bounding box center [709, 722] width 1059 height 318
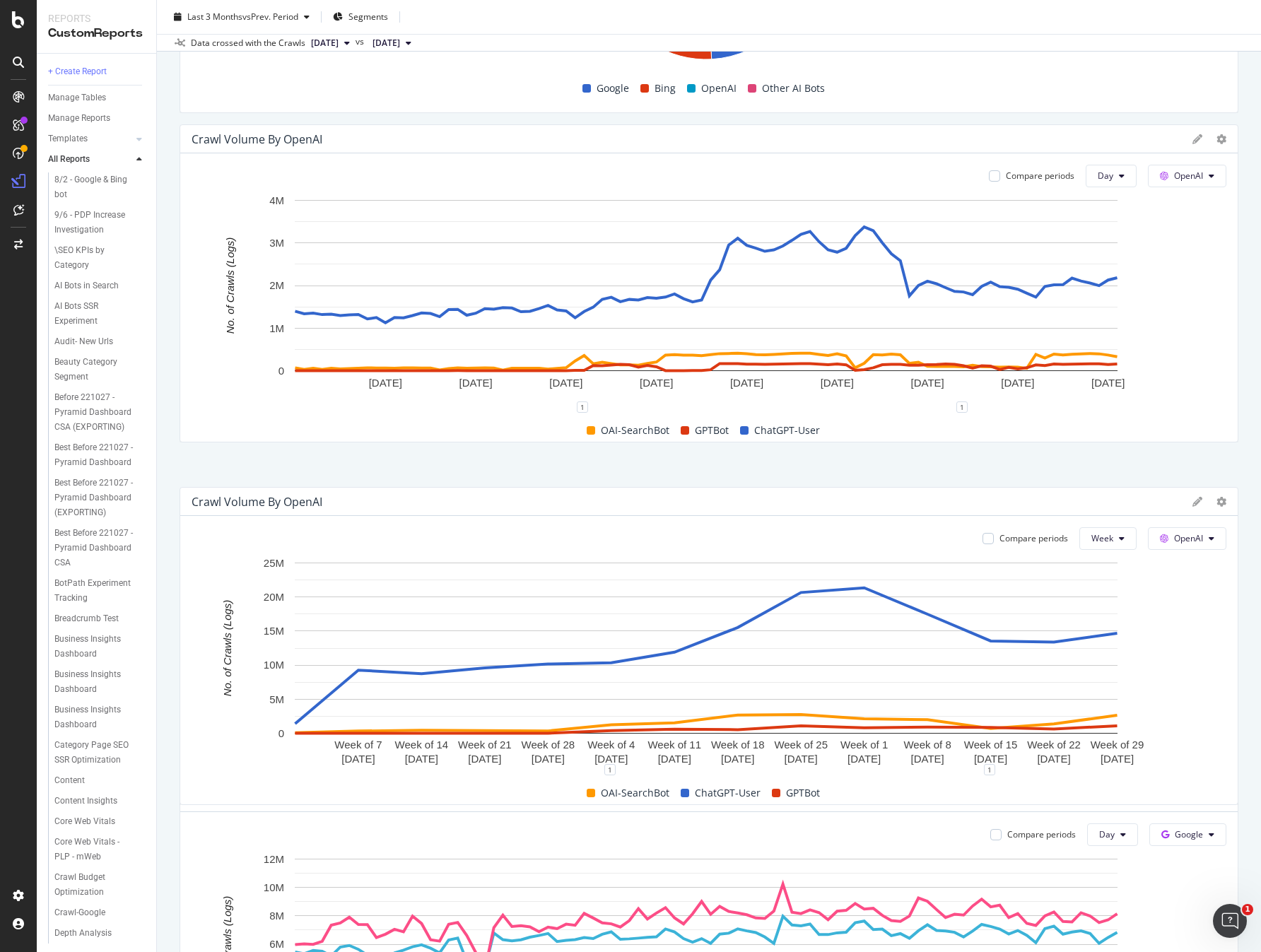
scroll to position [287, 0]
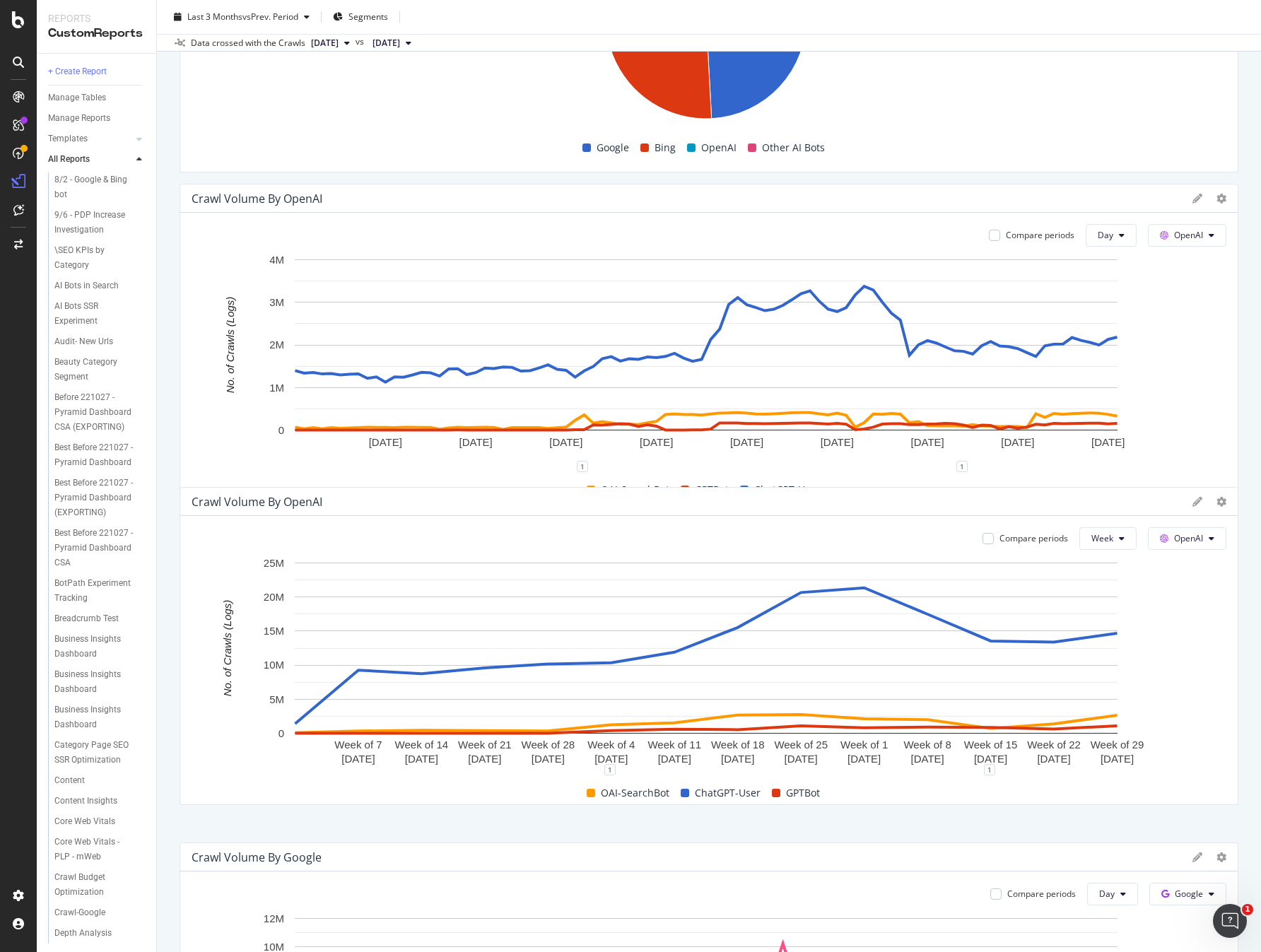
drag, startPoint x: 489, startPoint y: 283, endPoint x: 564, endPoint y: 517, distance: 245.7
click at [564, 508] on div "Crawl Volume by OpenAI" at bounding box center [688, 501] width 994 height 14
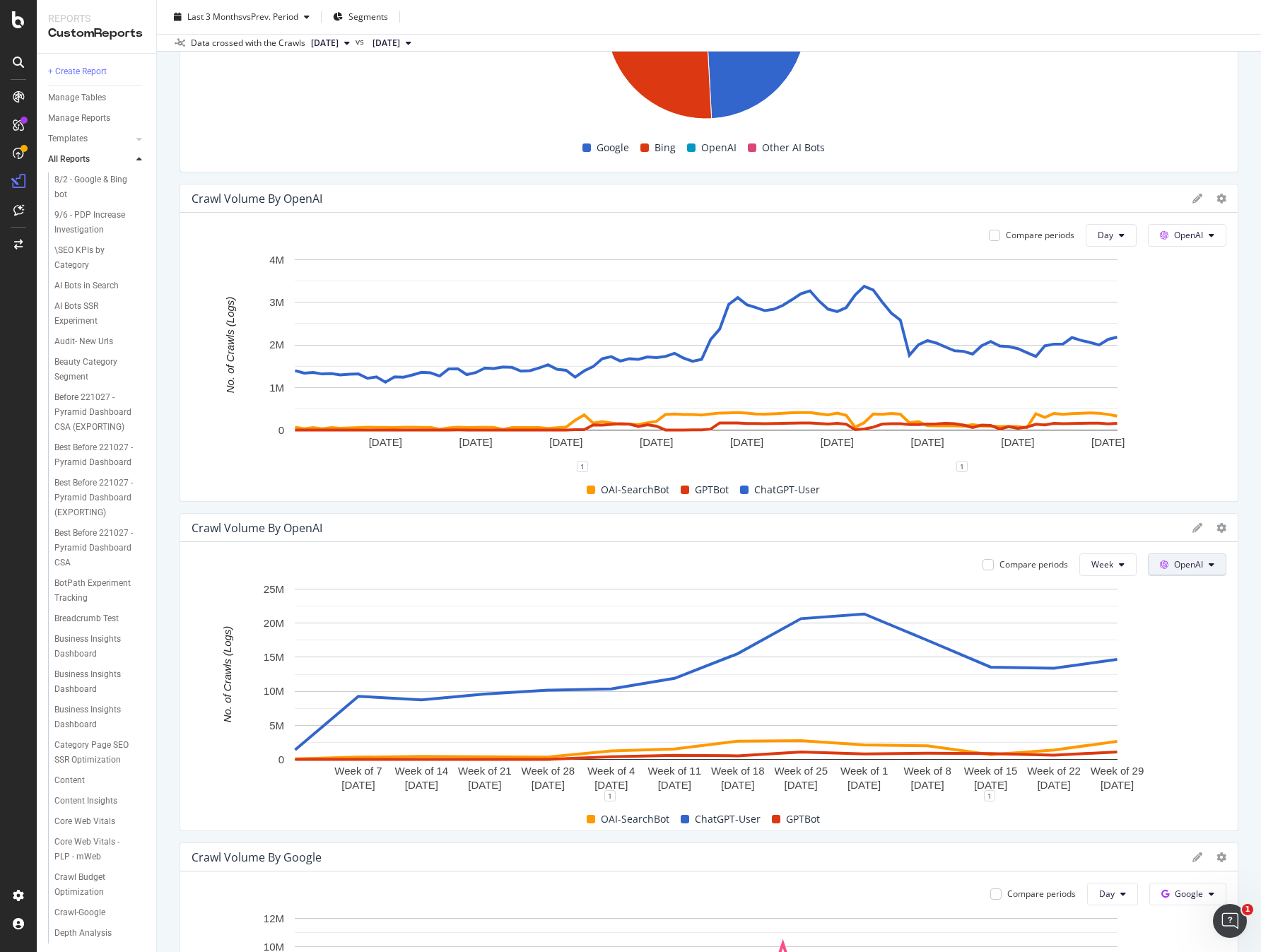
click at [1191, 562] on span "OpenAI" at bounding box center [1189, 564] width 29 height 12
click at [1213, 670] on span "Other AI Bots" at bounding box center [1202, 671] width 52 height 13
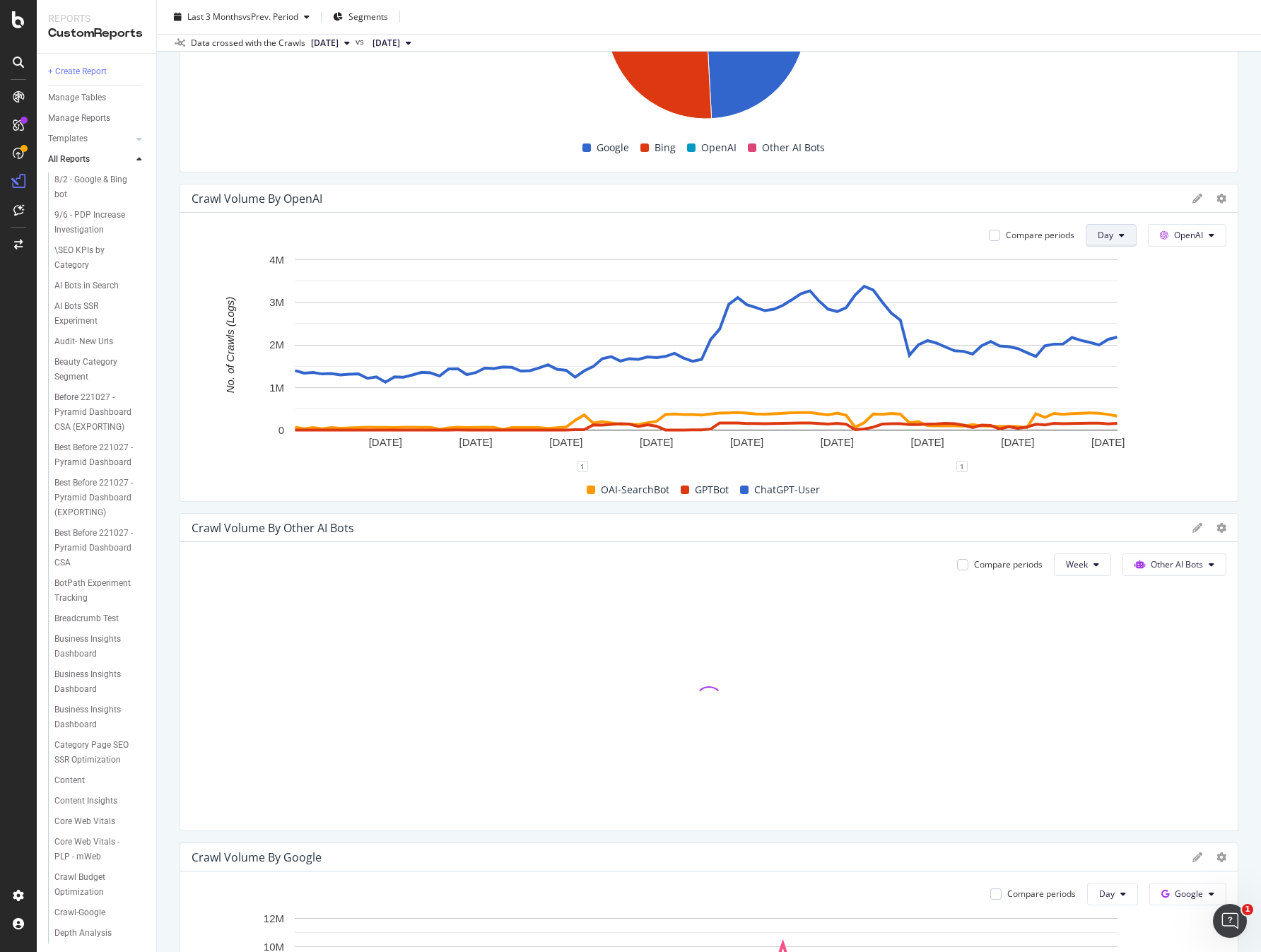
click at [1101, 241] on button "Day" at bounding box center [1111, 235] width 51 height 23
click at [1103, 284] on span "Week" at bounding box center [1106, 289] width 26 height 13
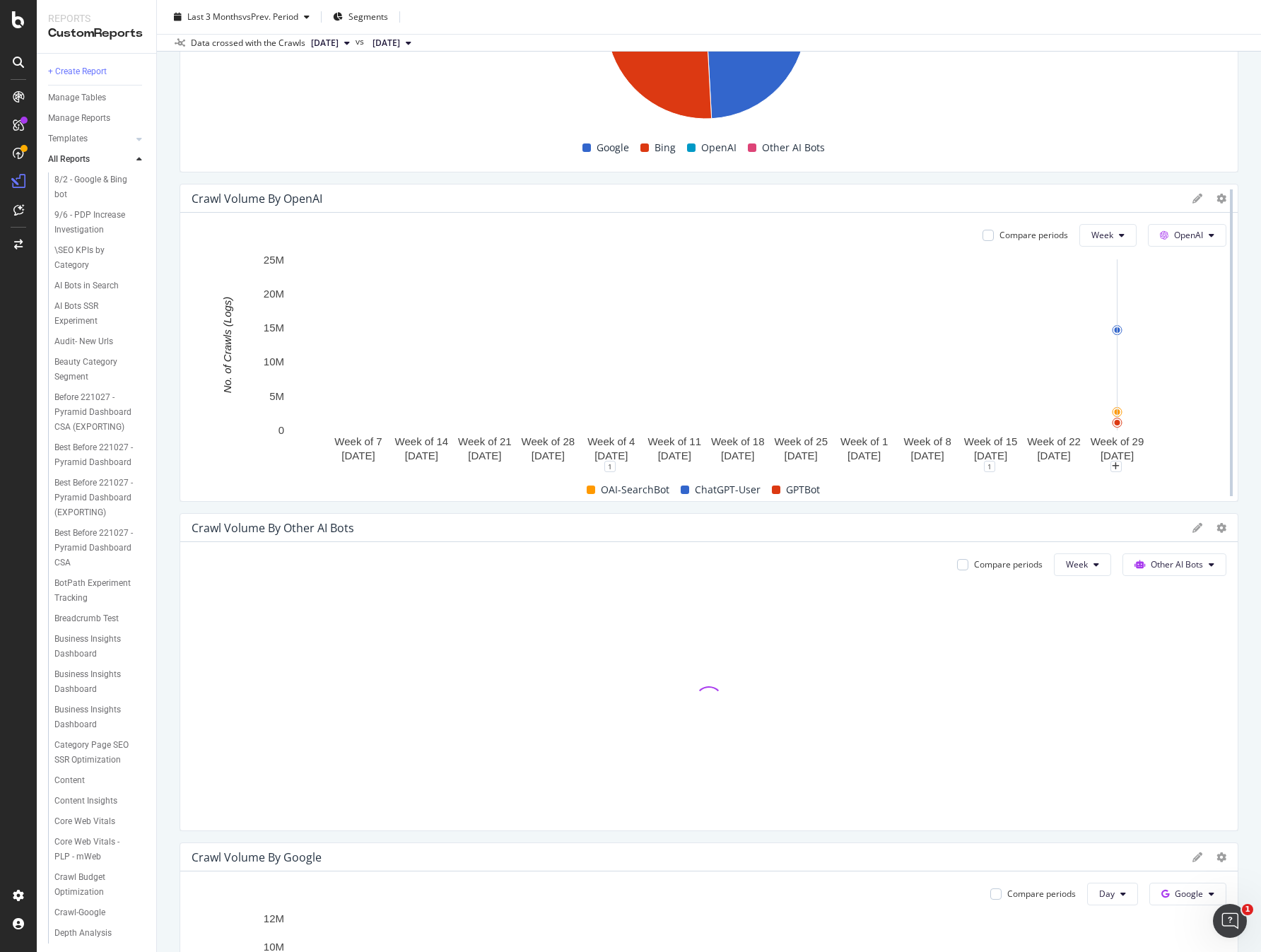
click at [1227, 354] on div at bounding box center [1231, 343] width 14 height 318
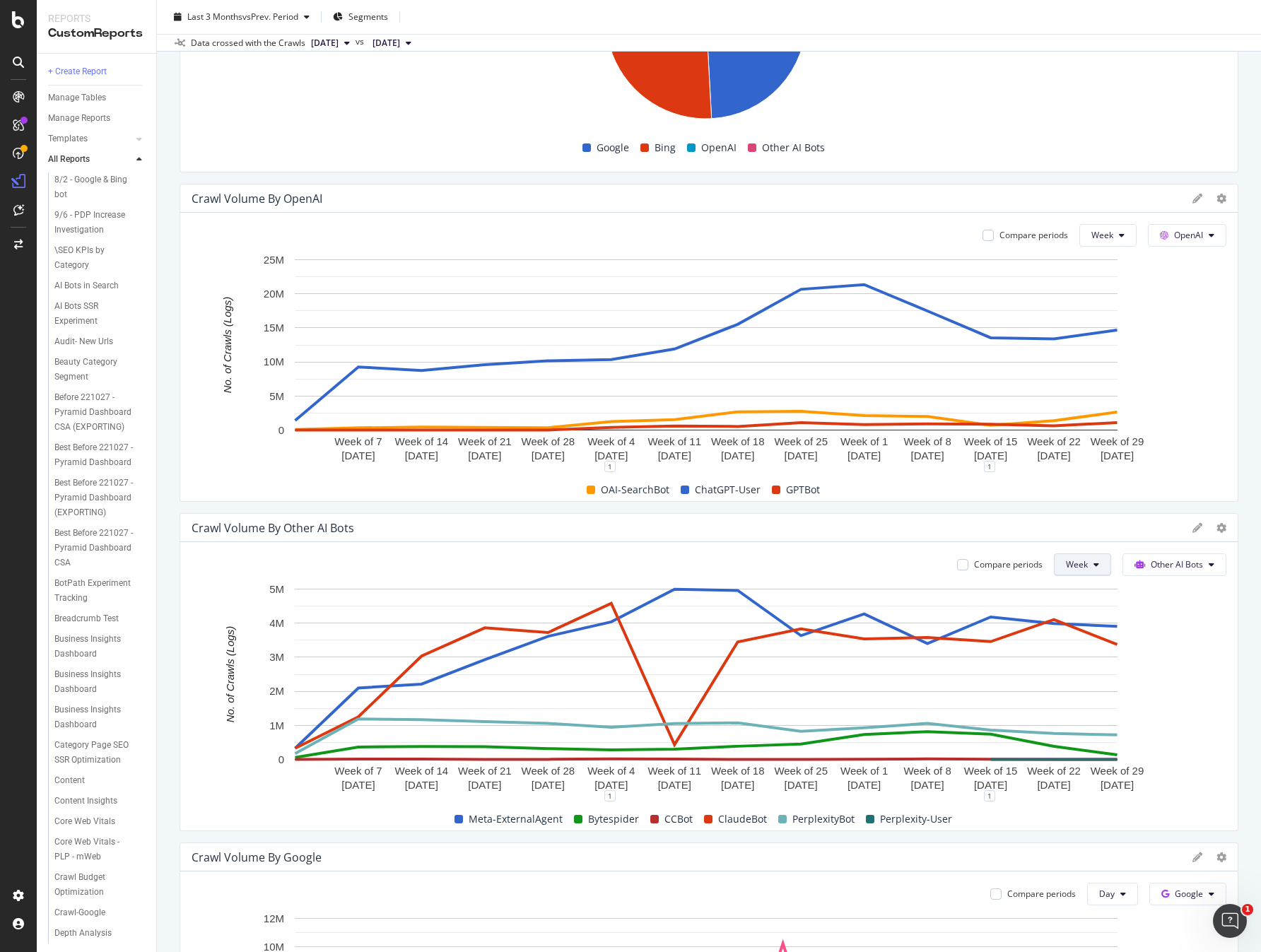
click at [1087, 569] on button "Week" at bounding box center [1082, 564] width 58 height 23
click at [1063, 616] on span "Week" at bounding box center [1073, 618] width 26 height 13
click at [1229, 599] on div at bounding box center [1231, 672] width 14 height 318
click at [1091, 238] on span "Week" at bounding box center [1102, 234] width 22 height 12
click at [1105, 311] on span "Month" at bounding box center [1098, 316] width 26 height 13
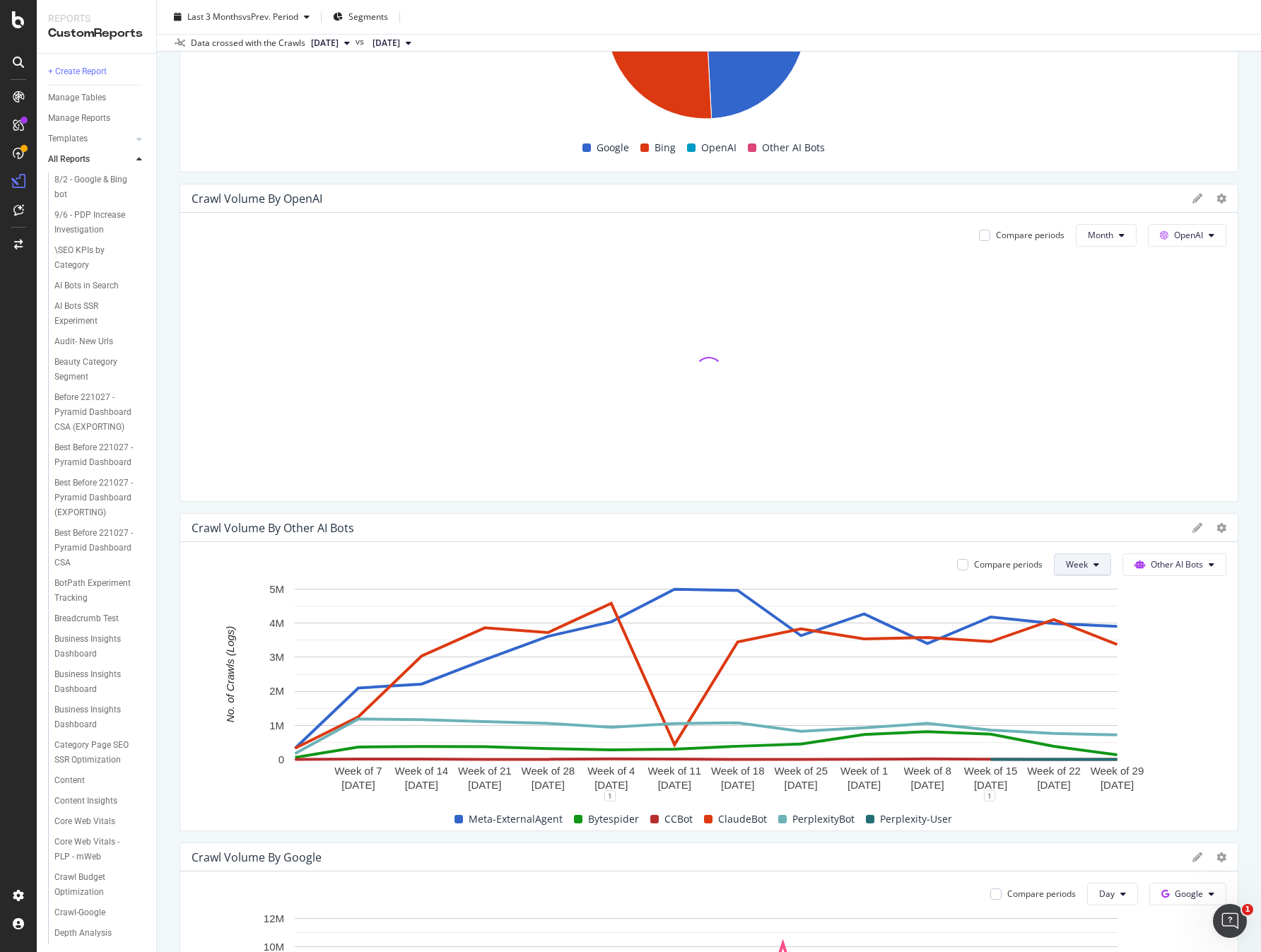
click at [1077, 565] on span "Week" at bounding box center [1077, 564] width 22 height 12
click at [1073, 641] on span "Month" at bounding box center [1073, 645] width 26 height 13
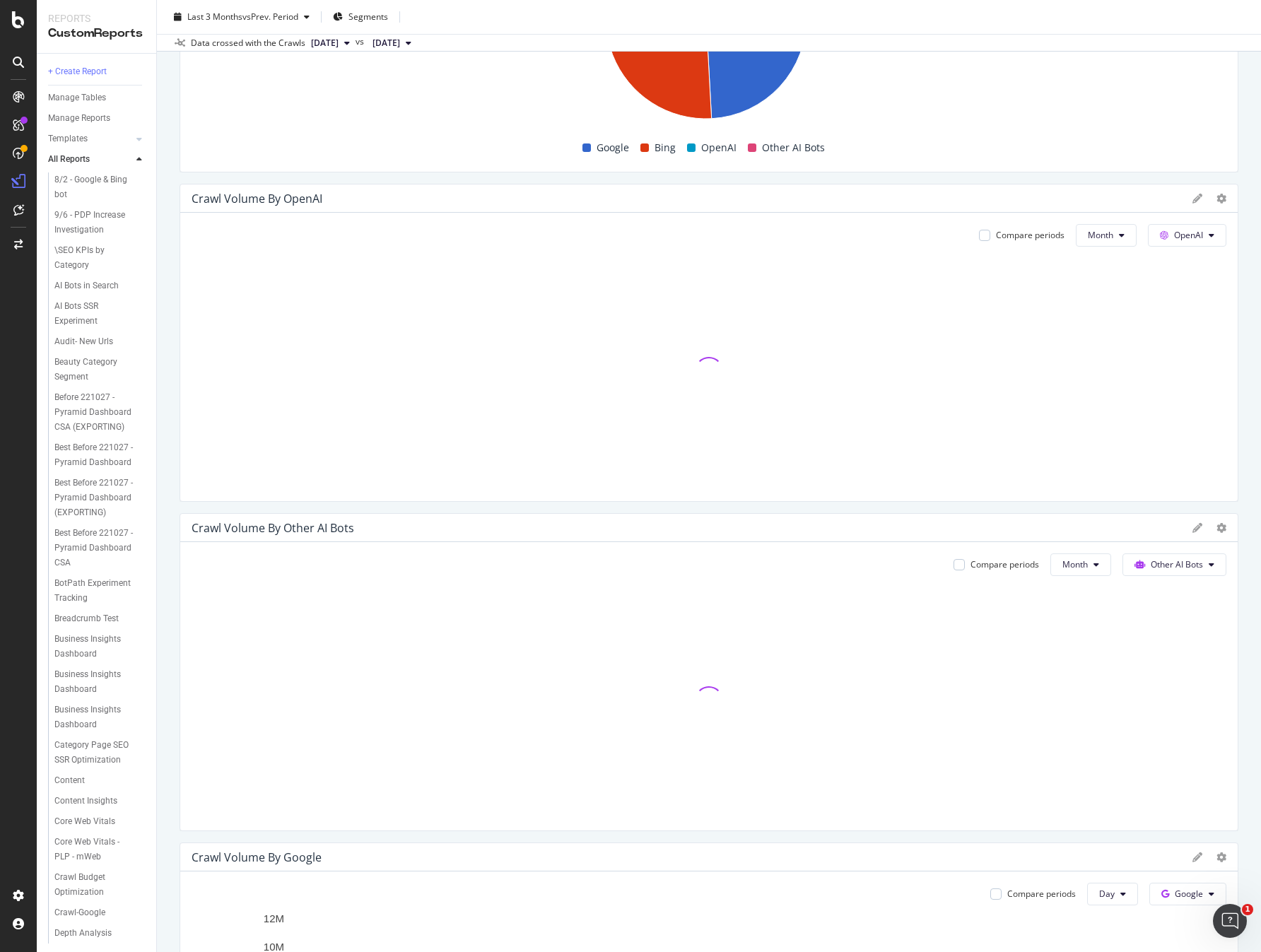
click at [1233, 529] on div "Joon test Joon test target.com master crawl Clone Schedule Email Export Delete …" at bounding box center [709, 476] width 1104 height 952
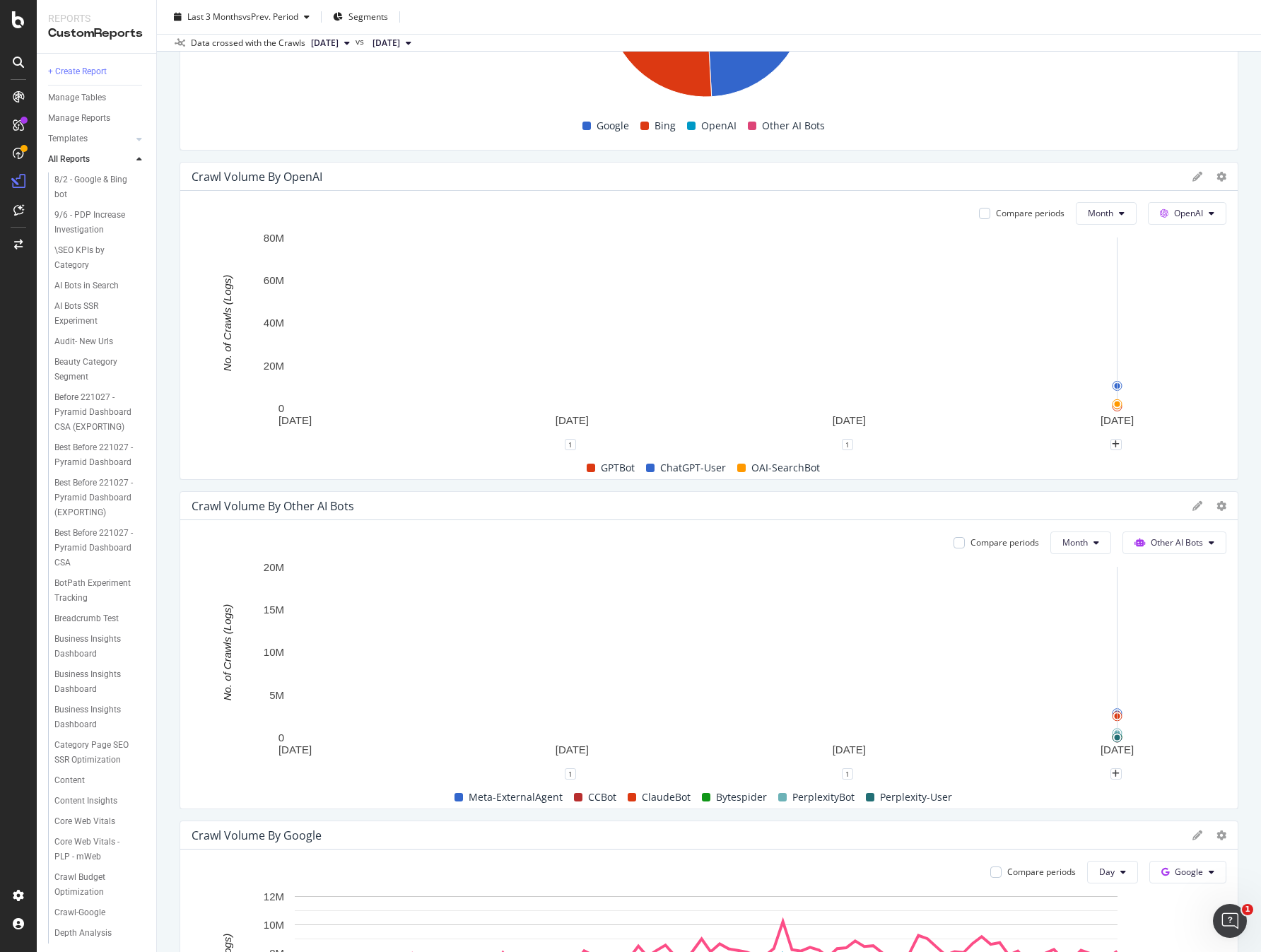
scroll to position [446, 0]
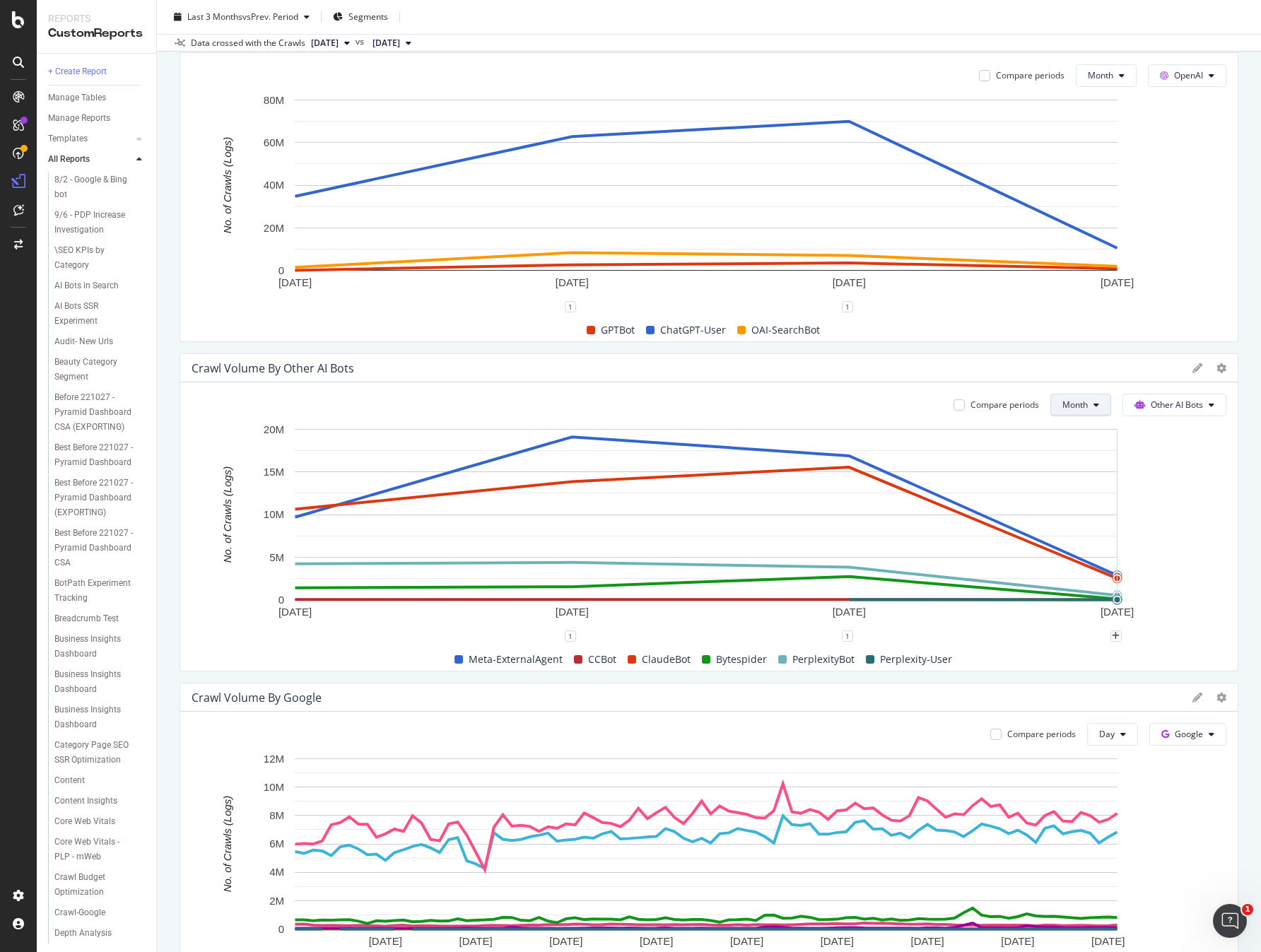
click at [1087, 394] on button "Month" at bounding box center [1081, 404] width 60 height 23
click at [1075, 438] on span "Day" at bounding box center [1070, 433] width 27 height 13
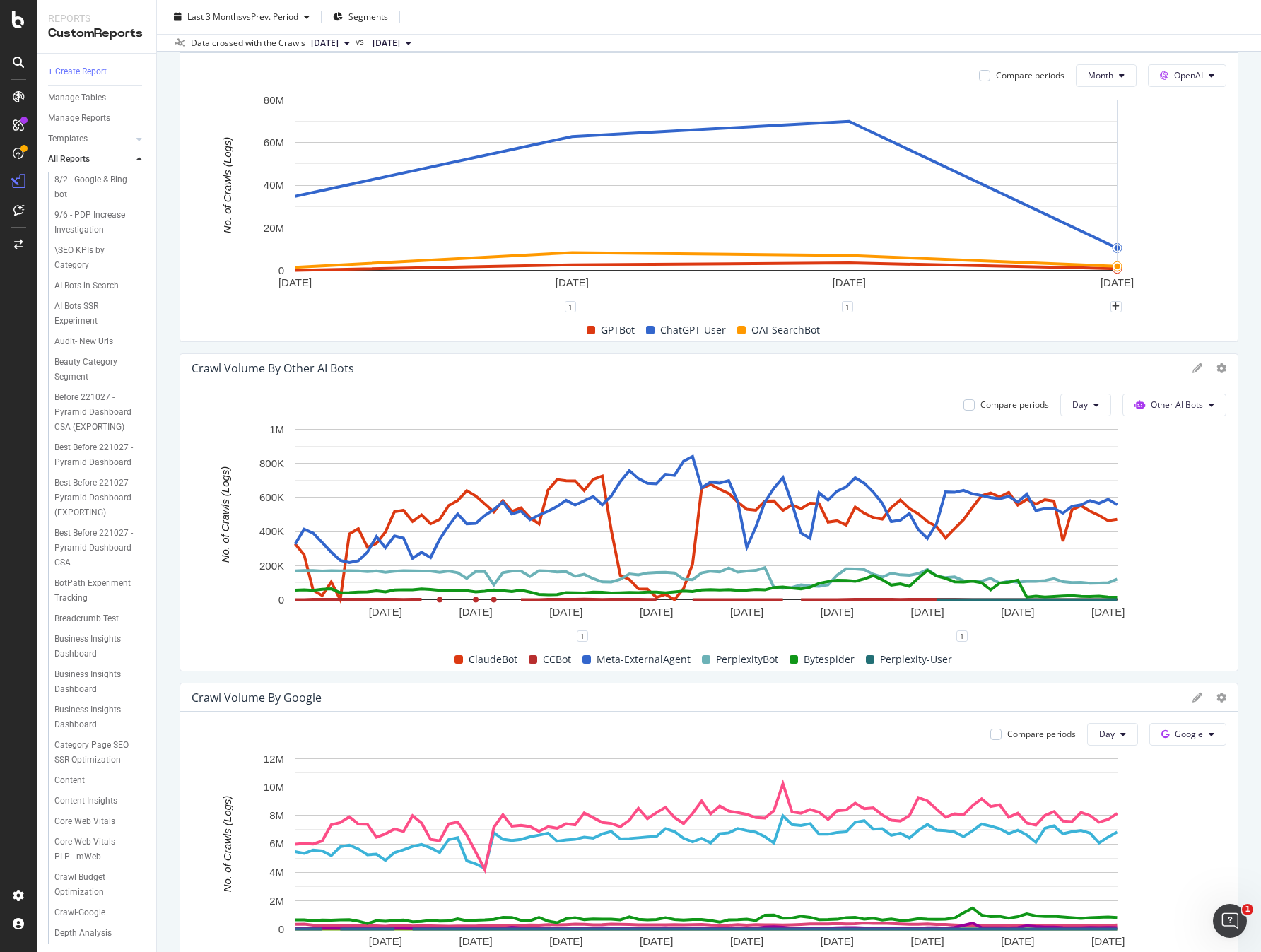
scroll to position [311, 0]
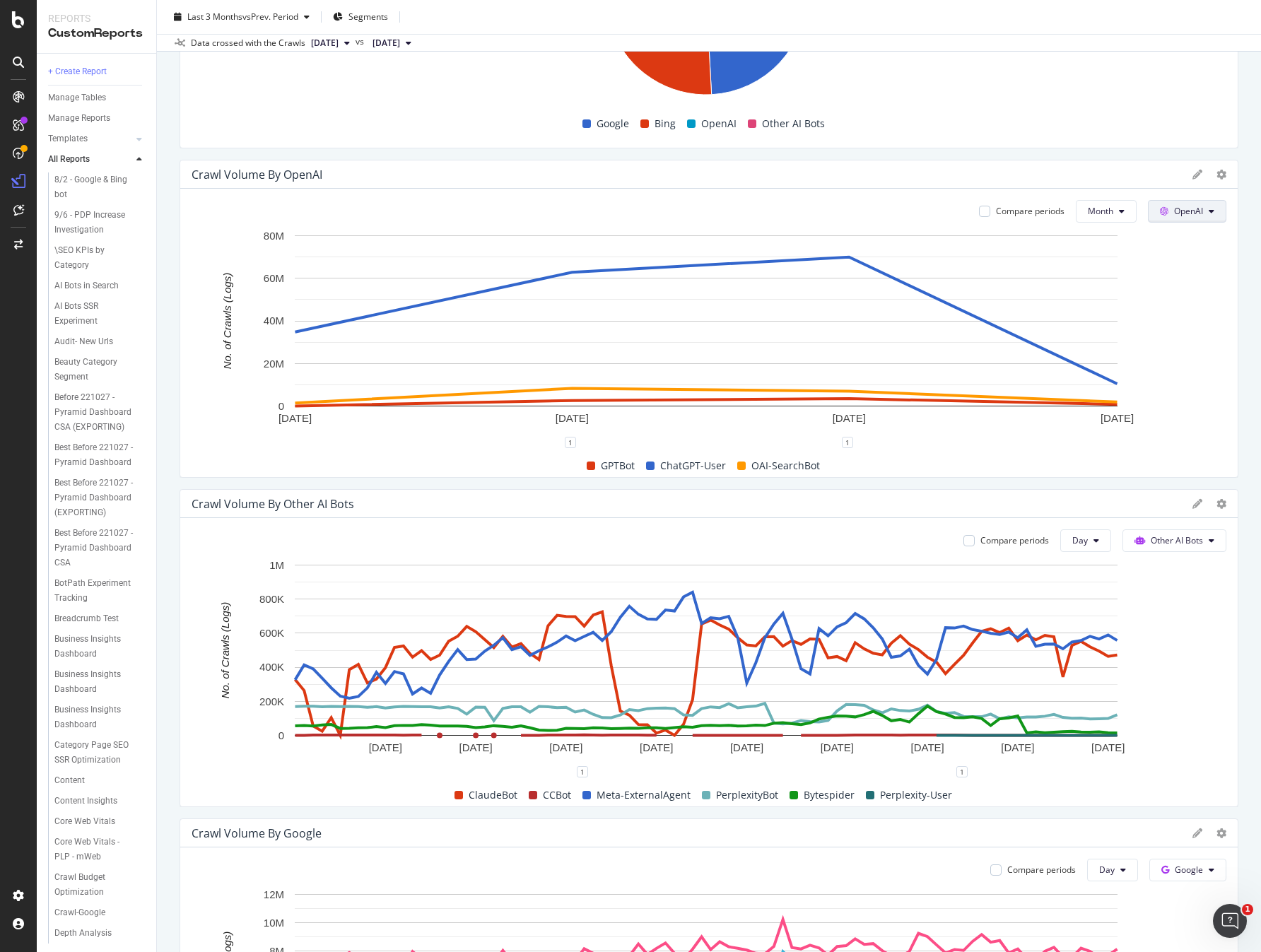
click at [1178, 201] on button "OpenAI" at bounding box center [1187, 211] width 79 height 23
click at [1080, 209] on button "Month" at bounding box center [1106, 211] width 60 height 23
click at [1094, 238] on span "Day" at bounding box center [1095, 239] width 27 height 13
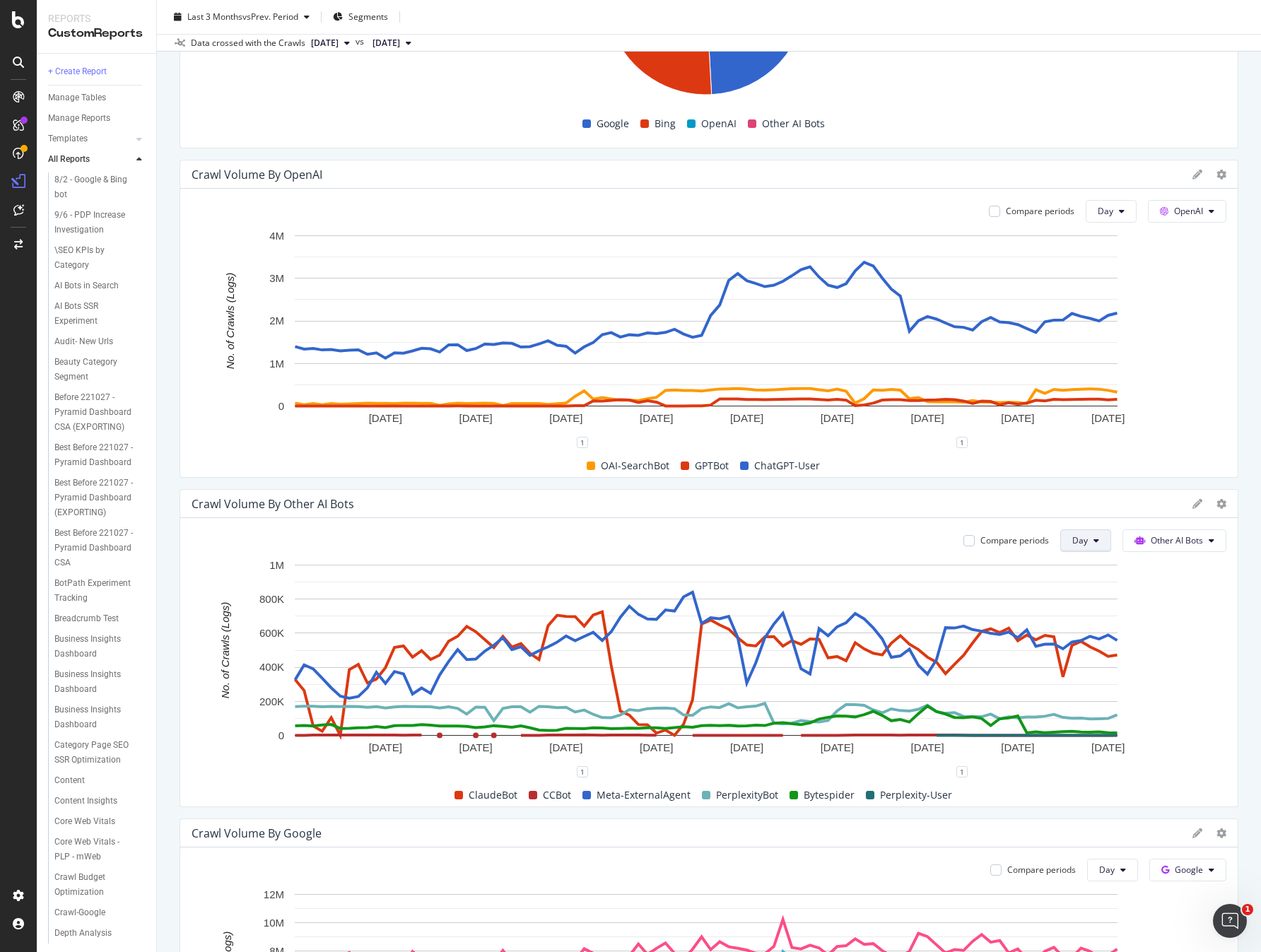
click at [1085, 547] on button "Day" at bounding box center [1085, 540] width 51 height 23
click at [1086, 618] on span "Month" at bounding box center [1080, 621] width 26 height 13
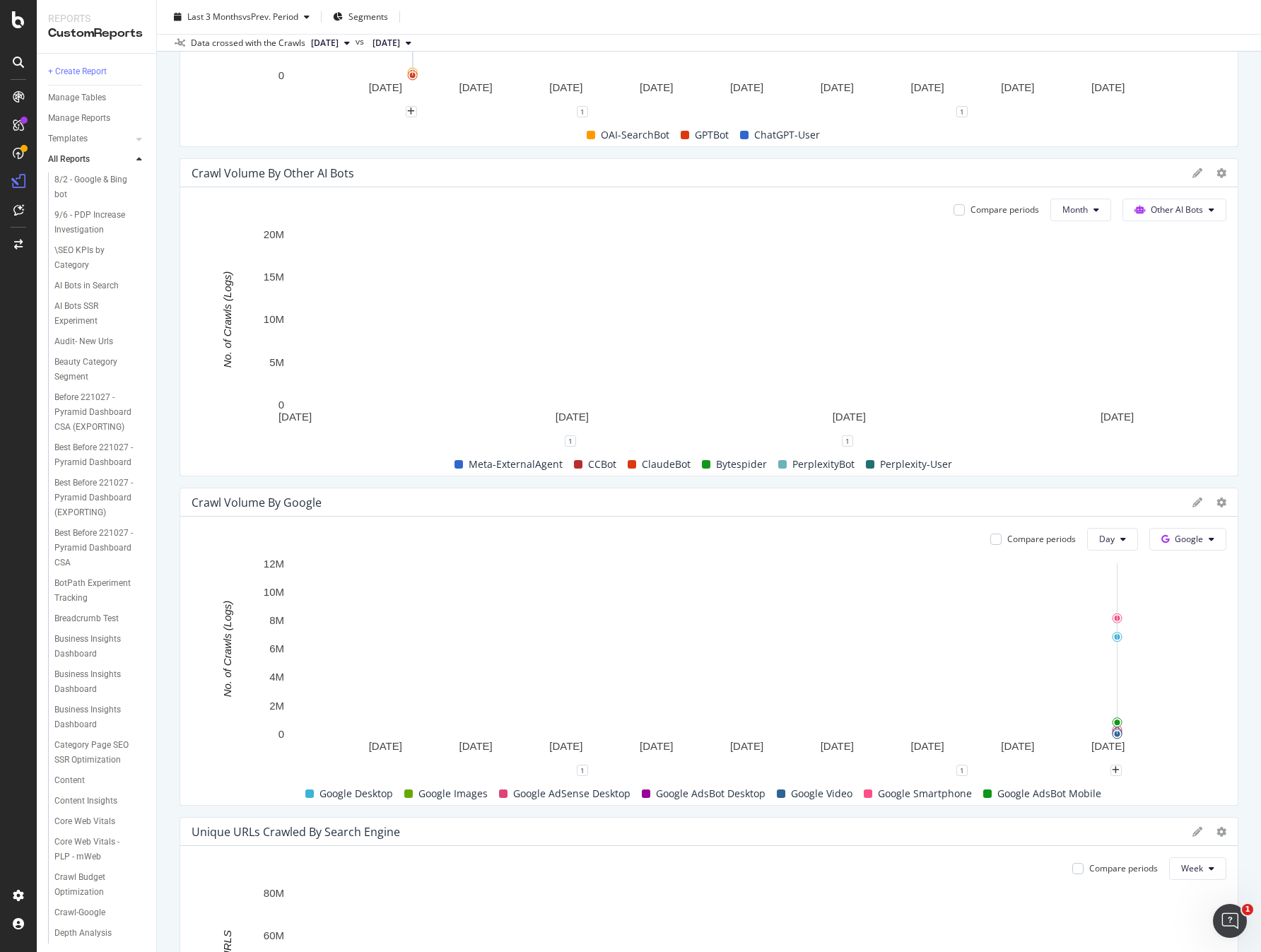
scroll to position [200, 0]
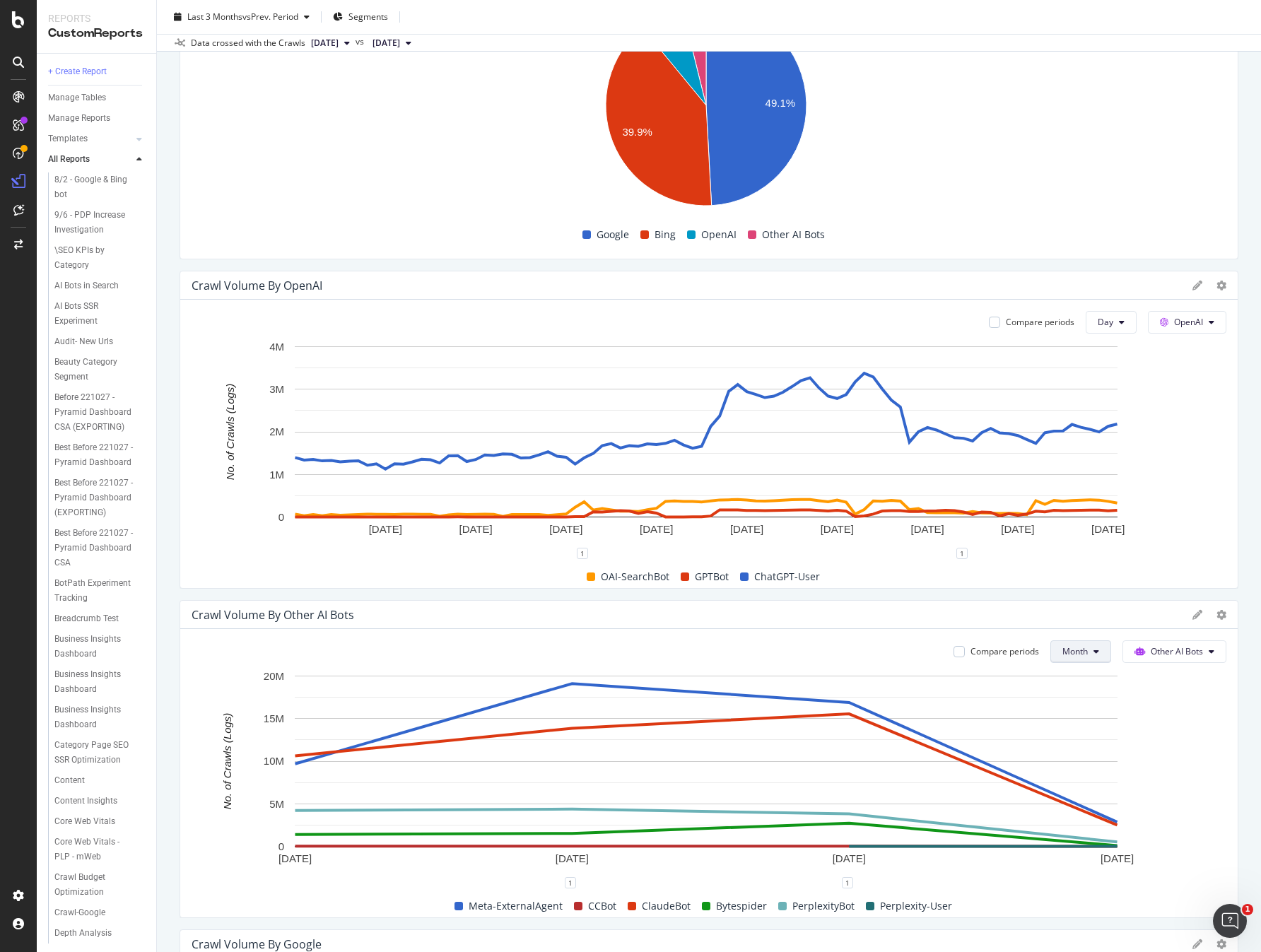
click at [1074, 646] on span "Month" at bounding box center [1075, 651] width 26 height 12
click at [1064, 683] on span "Day" at bounding box center [1070, 679] width 27 height 13
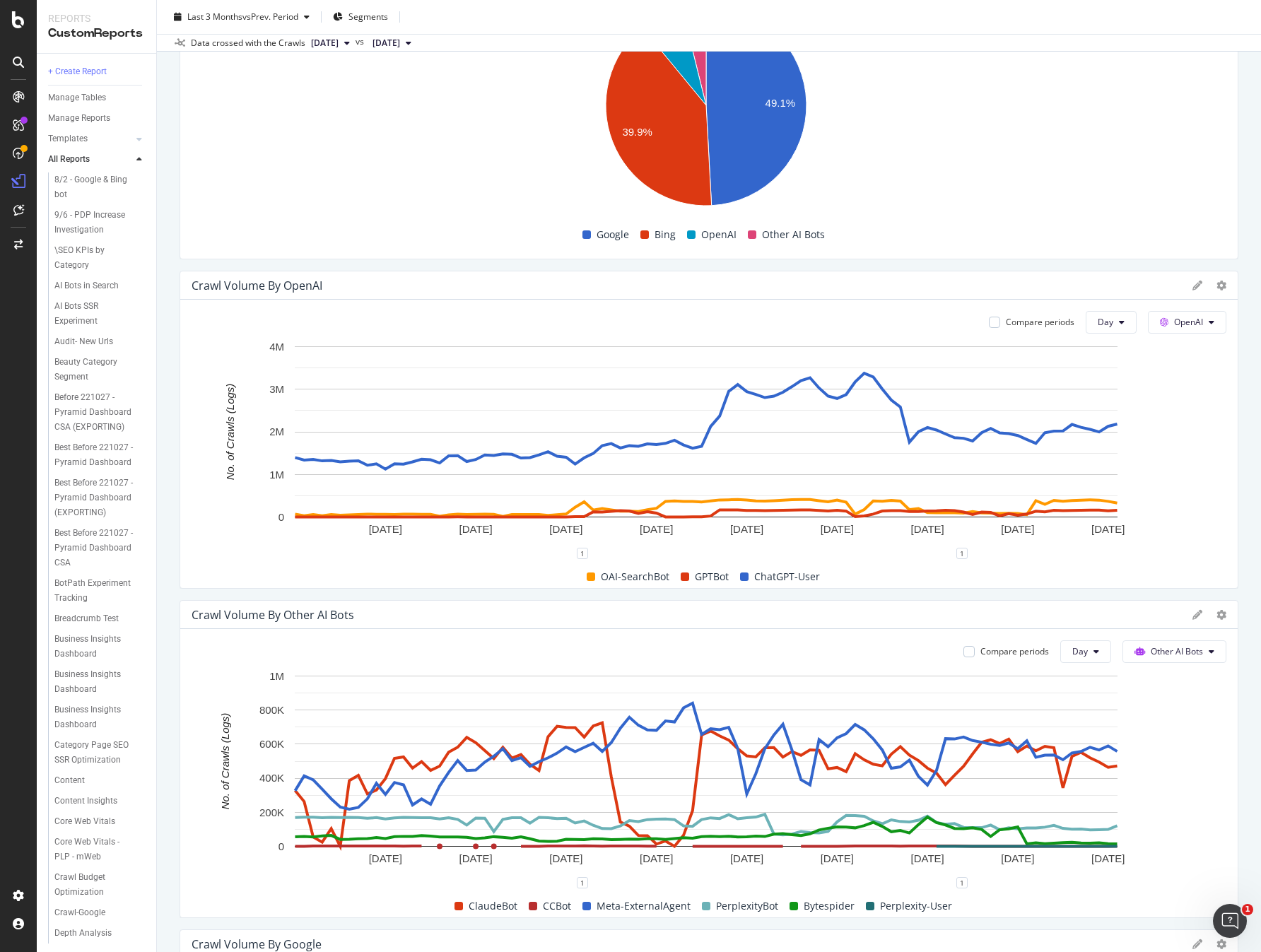
click at [1233, 584] on div "Joon test Joon test target.com master crawl Clone Schedule Email Export Delete …" at bounding box center [709, 476] width 1104 height 952
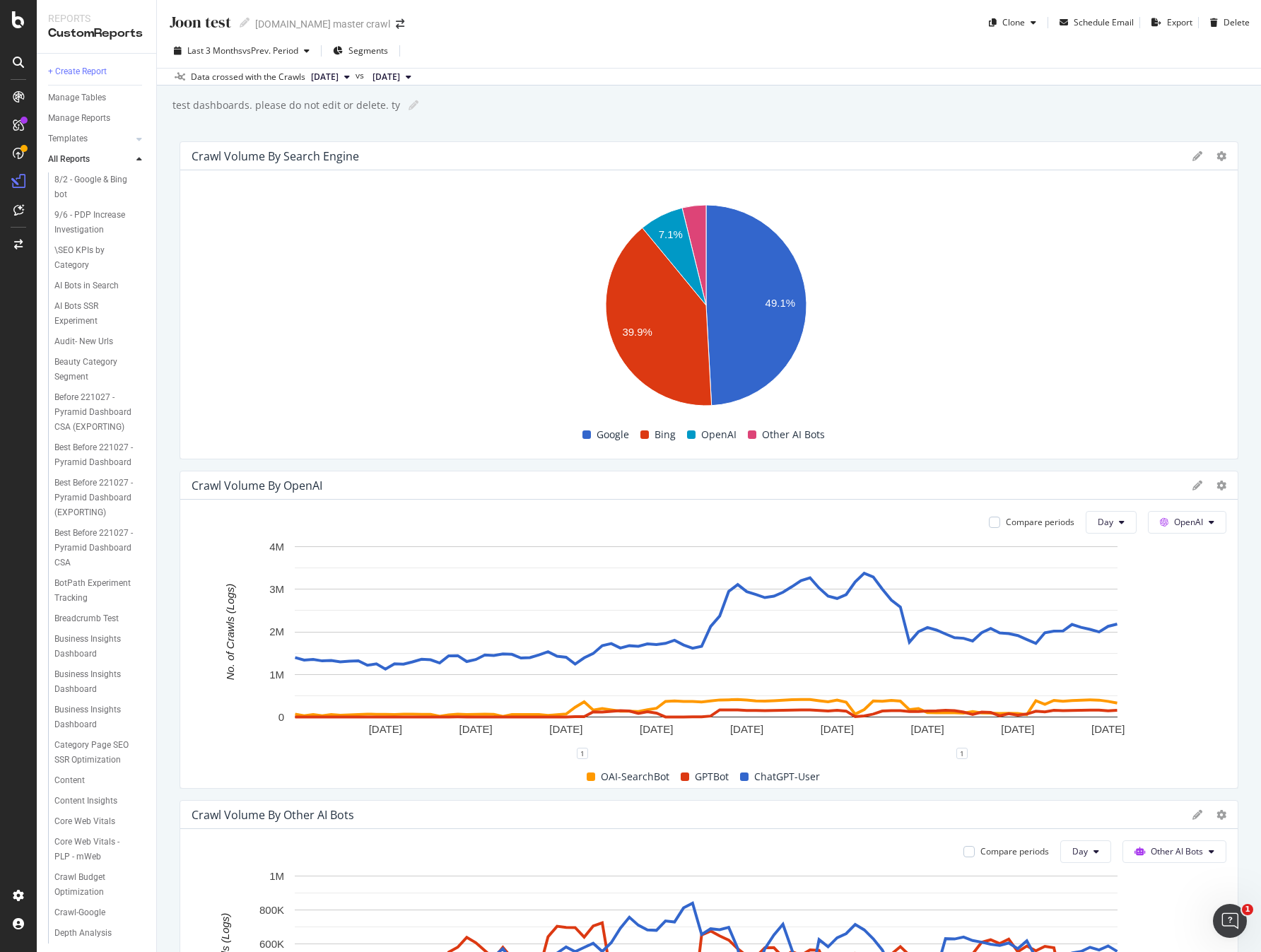
click at [679, 107] on div "test dashboards. please do not edit or delete. ty test dashboards. please do no…" at bounding box center [716, 105] width 1090 height 21
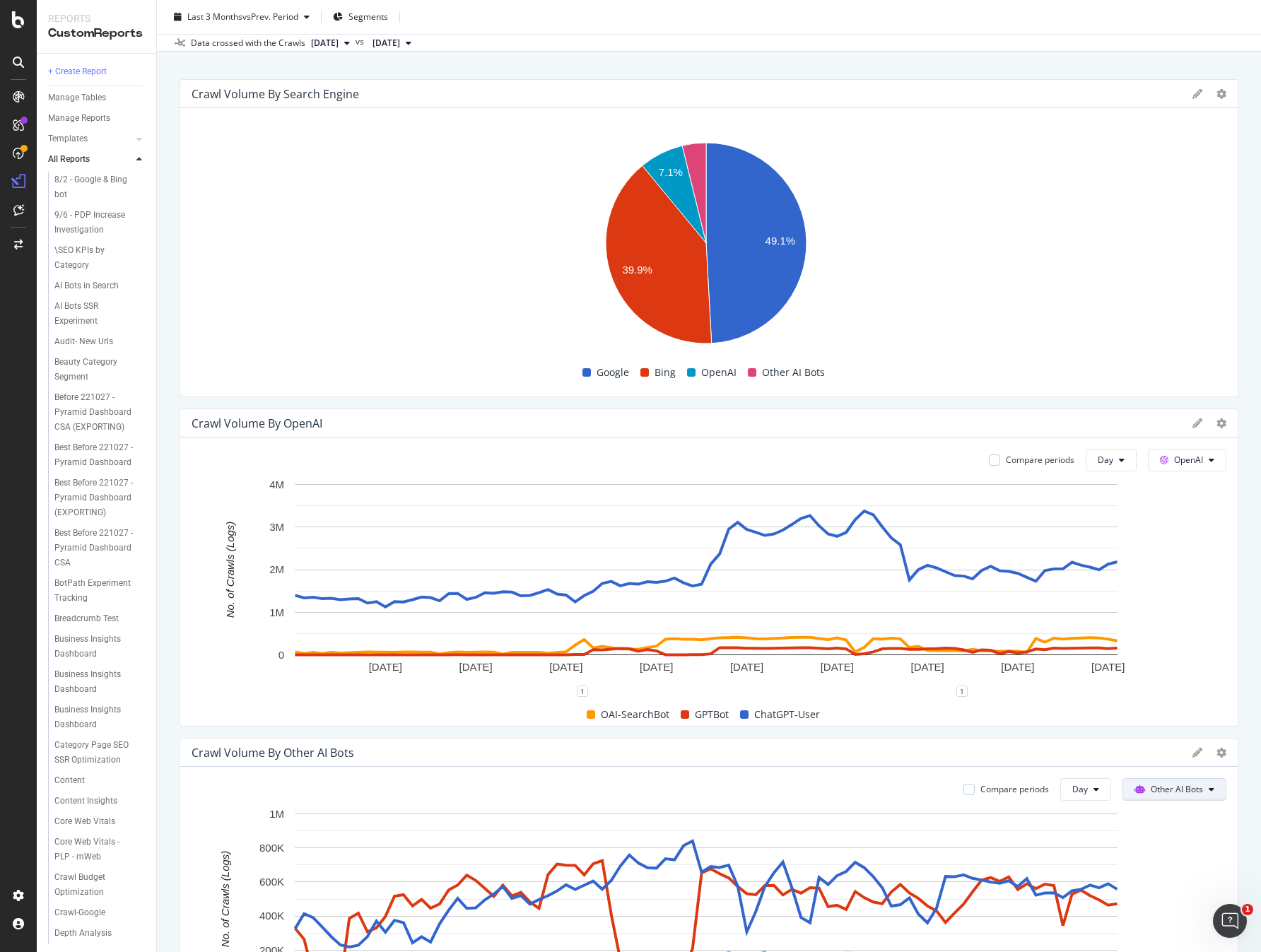
scroll to position [14, 0]
